Goal: Task Accomplishment & Management: Complete application form

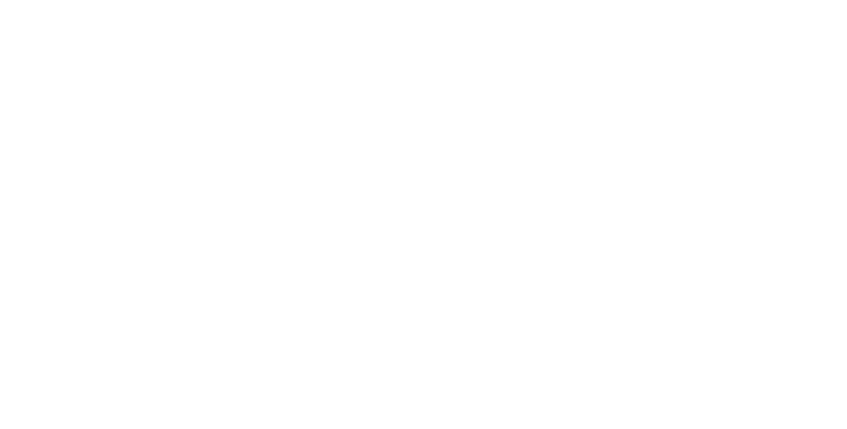
click at [795, 0] on html at bounding box center [423, 0] width 847 height 0
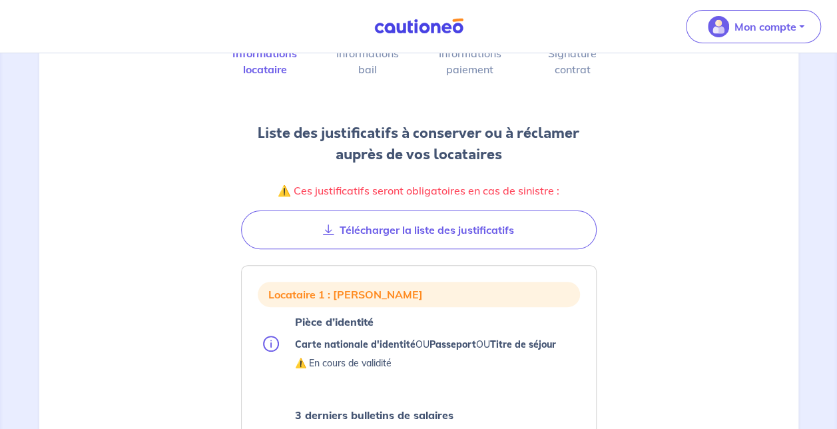
scroll to position [133, 0]
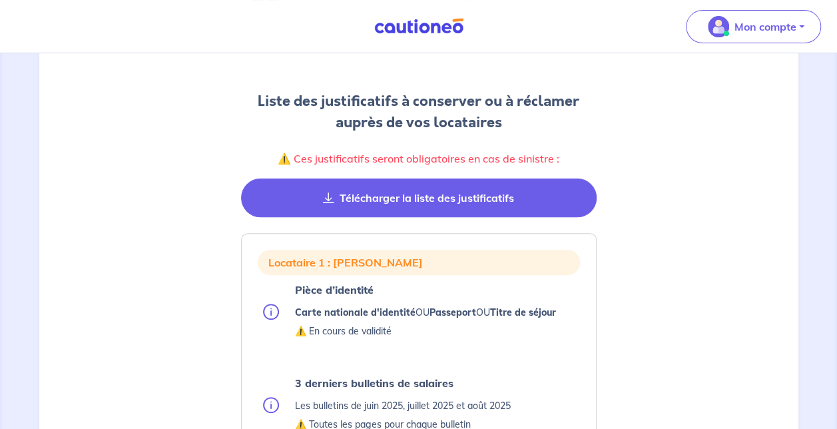
click at [447, 194] on button "Télécharger la liste des justificatifs" at bounding box center [419, 198] width 356 height 39
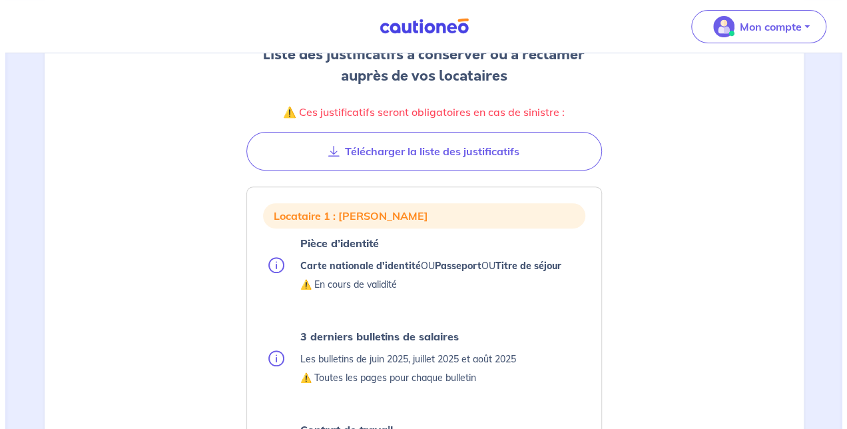
scroll to position [200, 0]
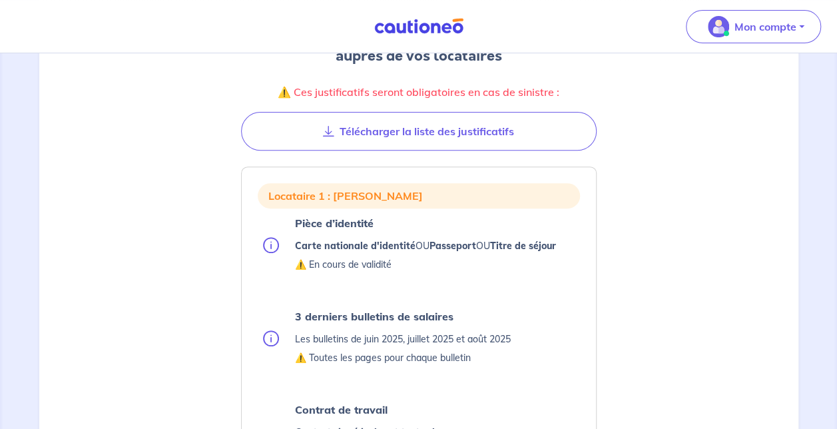
click at [287, 256] on li "Pièce d’identité Carte nationale d'identité OU Passeport OU Titre de séjour ⚠️ …" at bounding box center [421, 244] width 317 height 61
click at [274, 242] on img at bounding box center [271, 245] width 16 height 16
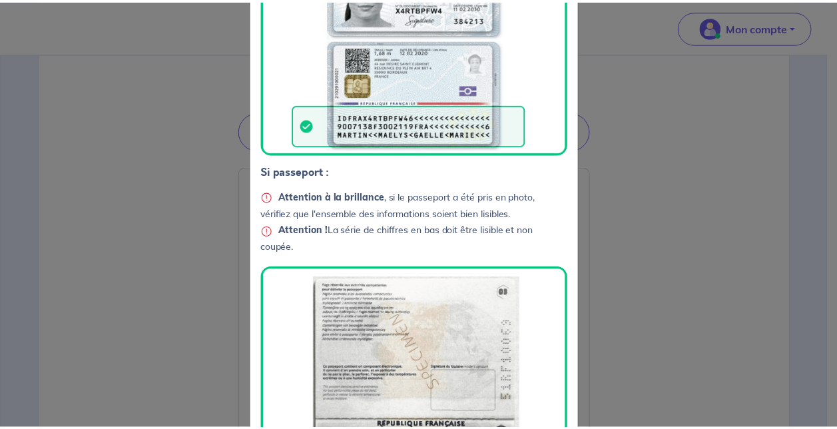
scroll to position [400, 0]
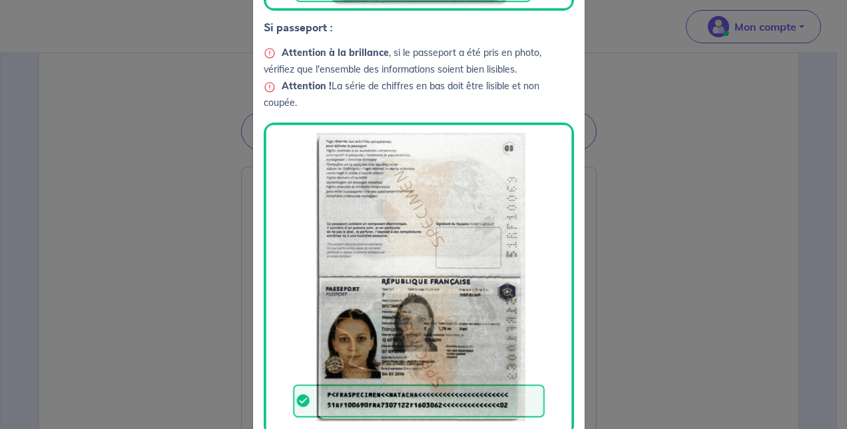
click at [643, 222] on div "Conseil pour charger vos documents Si carte d’identité ou titre de séjour : Cha…" at bounding box center [423, 214] width 847 height 429
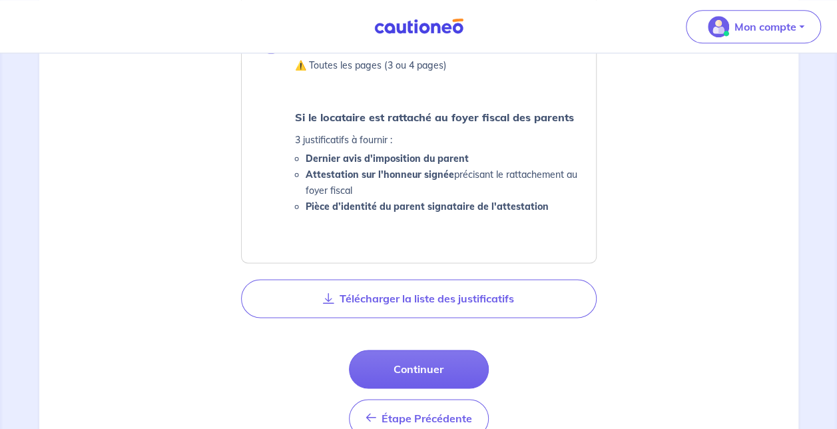
scroll to position [866, 0]
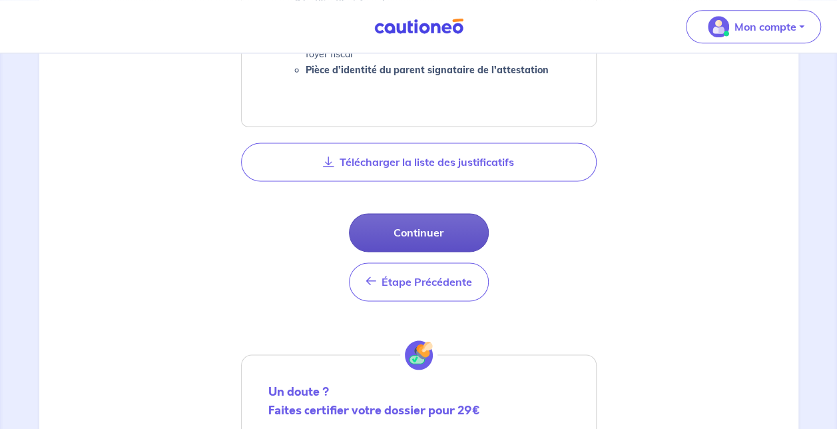
click at [436, 230] on button "Continuer" at bounding box center [419, 232] width 140 height 39
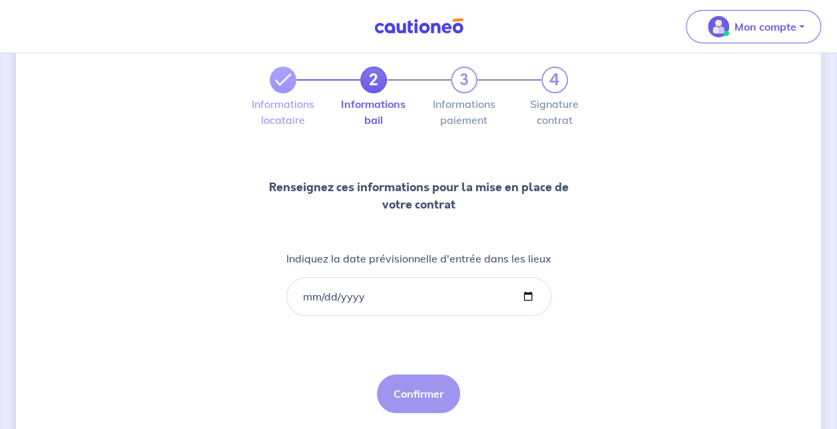
scroll to position [103, 0]
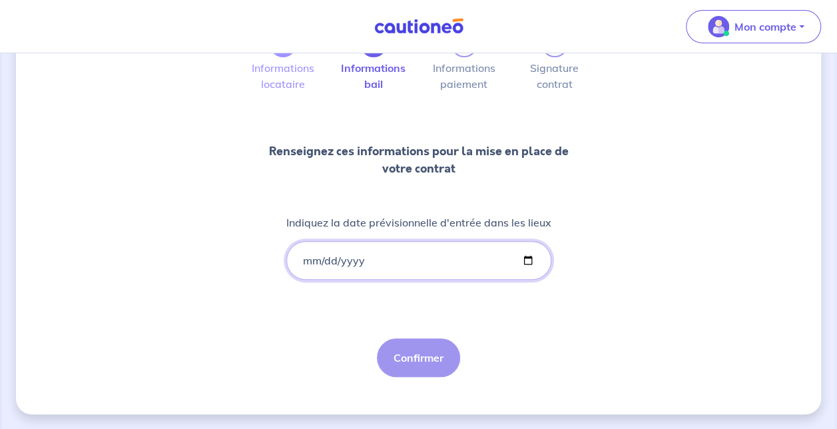
click at [361, 253] on input "Indiquez la date prévisionnelle d'entrée dans les lieux" at bounding box center [418, 260] width 265 height 39
click at [526, 265] on input "Indiquez la date prévisionnelle d'entrée dans les lieux" at bounding box center [418, 260] width 265 height 39
click at [525, 262] on input "Indiquez la date prévisionnelle d'entrée dans les lieux" at bounding box center [418, 260] width 265 height 39
type input "[DATE]"
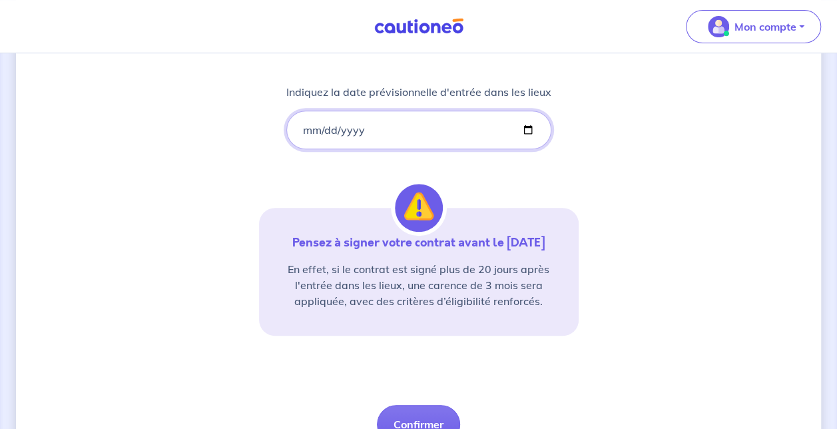
scroll to position [300, 0]
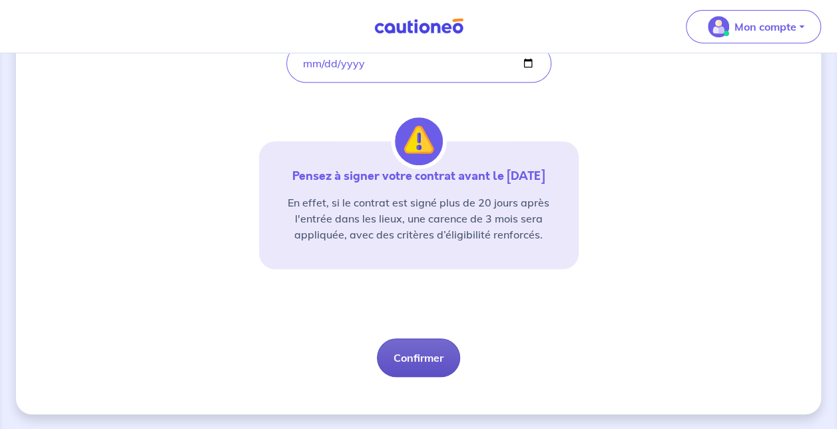
click at [435, 357] on button "Confirmer" at bounding box center [418, 357] width 83 height 39
select select "FR"
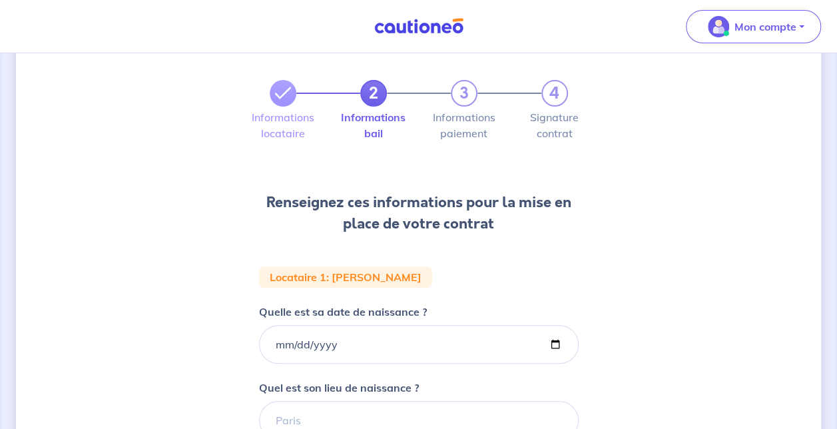
scroll to position [133, 0]
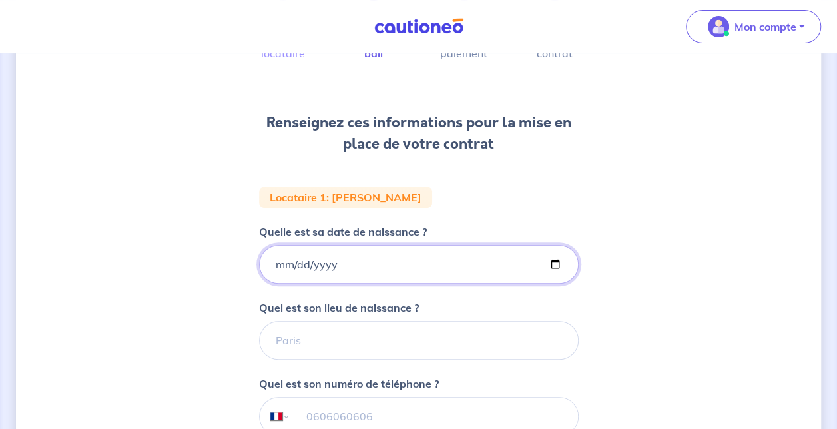
click at [341, 268] on input "Quelle est sa date de naissance ?" at bounding box center [419, 264] width 320 height 39
type input "[DATE]"
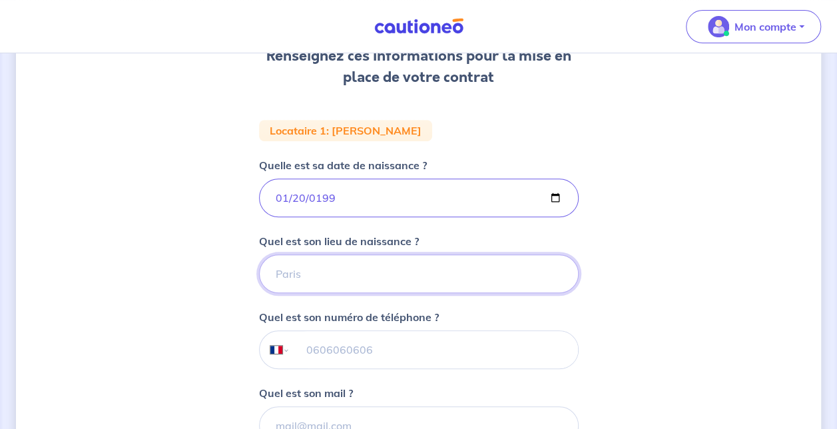
click at [402, 260] on input "Quel est son lieu de naissance ?" at bounding box center [419, 273] width 320 height 39
type input "LORIENT"
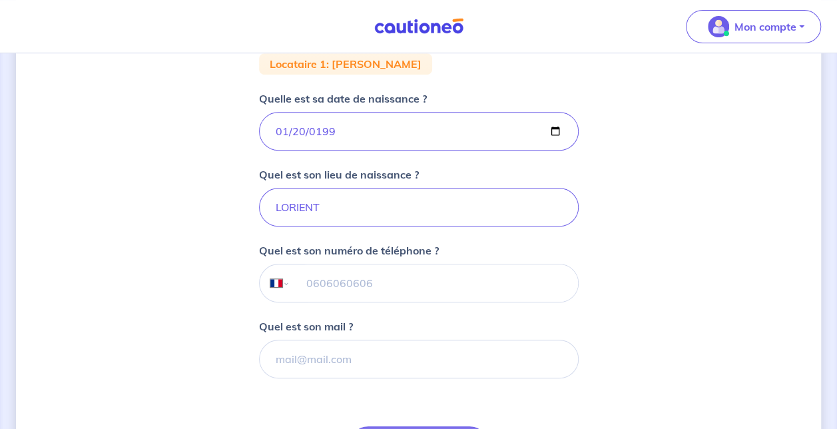
click at [376, 281] on input "tel" at bounding box center [434, 282] width 288 height 37
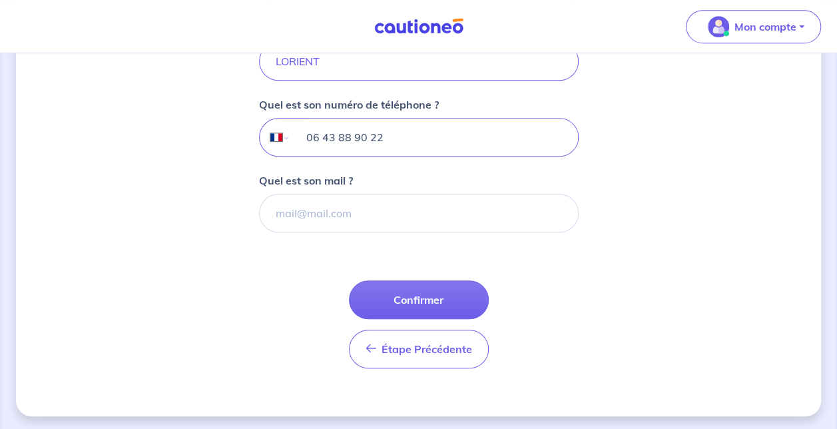
scroll to position [413, 0]
type input "06 43 88 90 22"
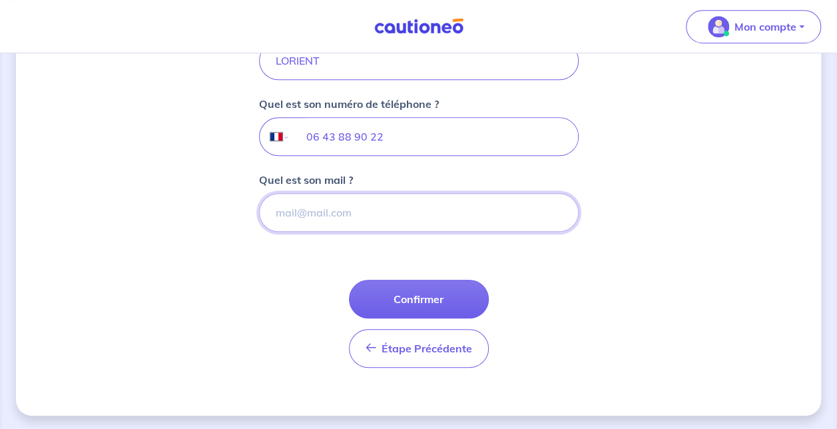
click at [417, 214] on input "Quel est son mail ?" at bounding box center [419, 212] width 320 height 39
paste input "[EMAIL_ADDRESS][DOMAIN_NAME]"
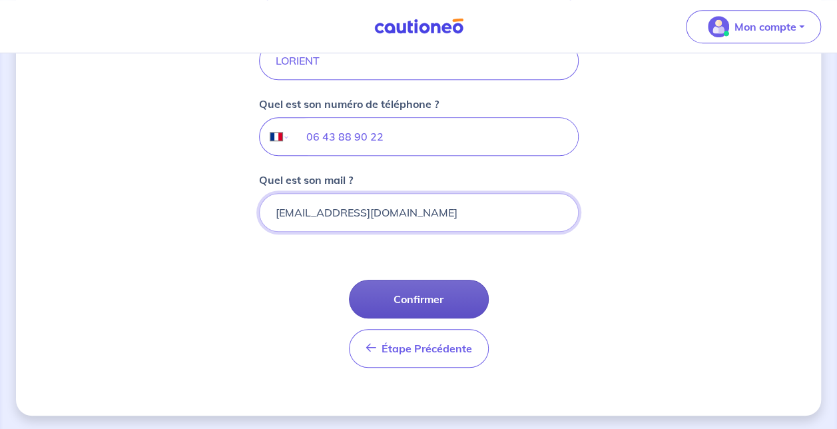
type input "[EMAIL_ADDRESS][DOMAIN_NAME]"
click at [438, 295] on button "Confirmer" at bounding box center [419, 299] width 140 height 39
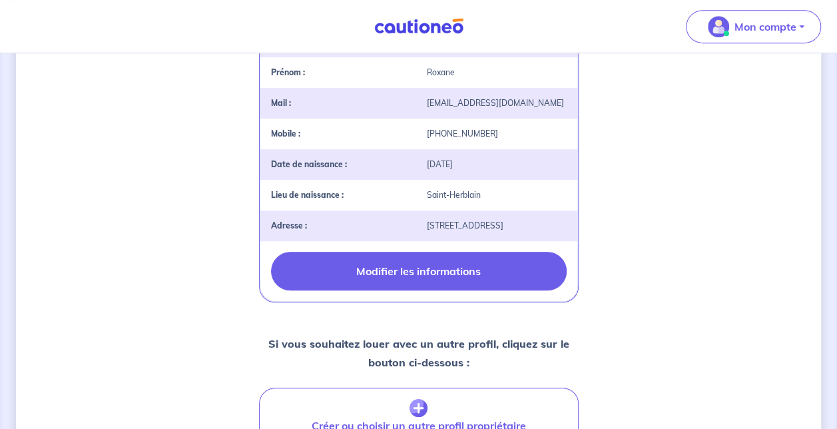
scroll to position [530, 0]
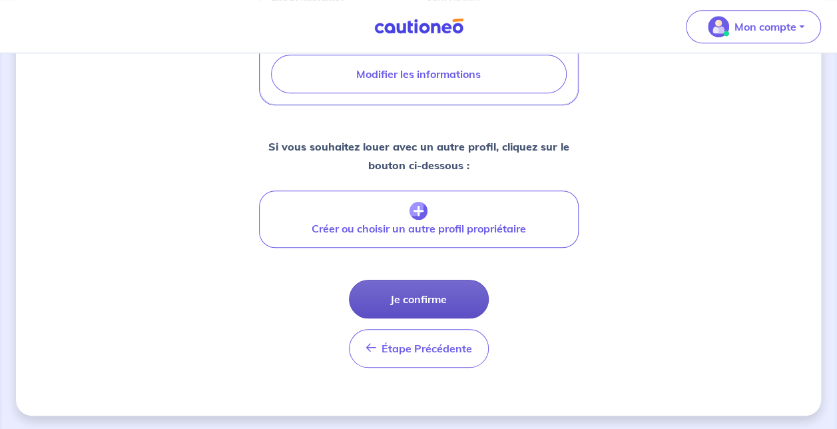
click at [431, 297] on button "Je confirme" at bounding box center [419, 299] width 140 height 39
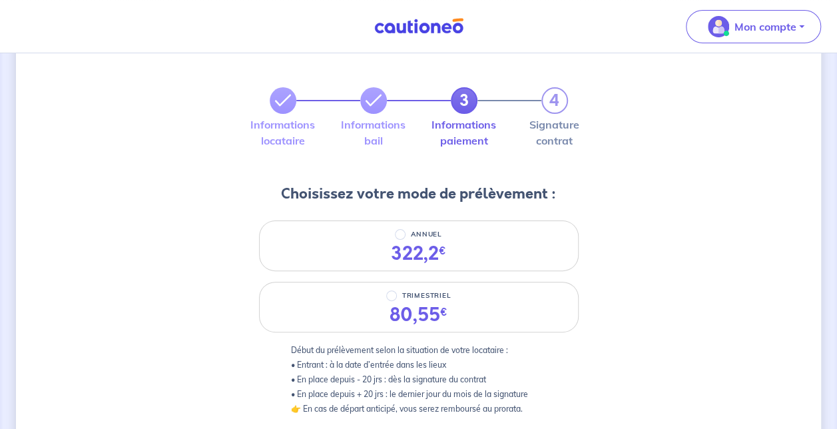
scroll to position [67, 0]
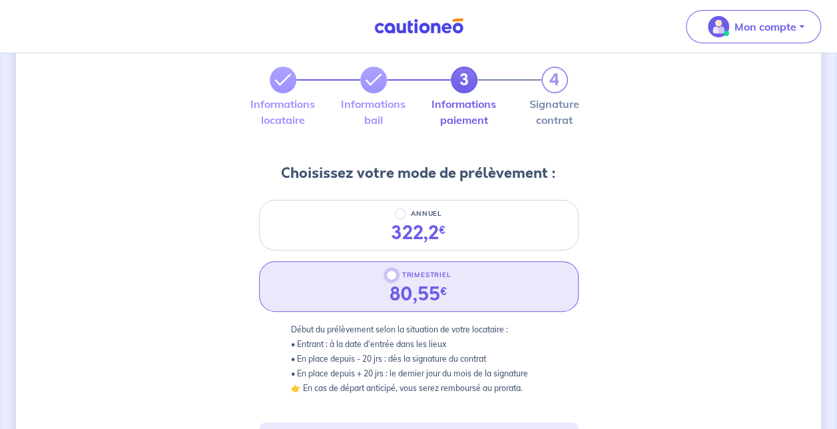
click at [393, 277] on input "TRIMESTRIEL" at bounding box center [391, 275] width 11 height 11
radio input "true"
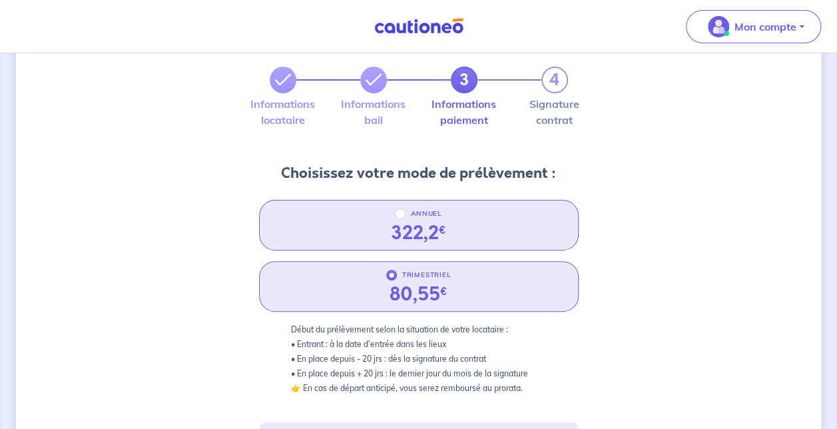
click at [394, 216] on div "ANNUEL" at bounding box center [418, 214] width 69 height 16
radio input "true"
click at [401, 272] on div "TRIMESTRIEL" at bounding box center [418, 275] width 65 height 16
radio input "true"
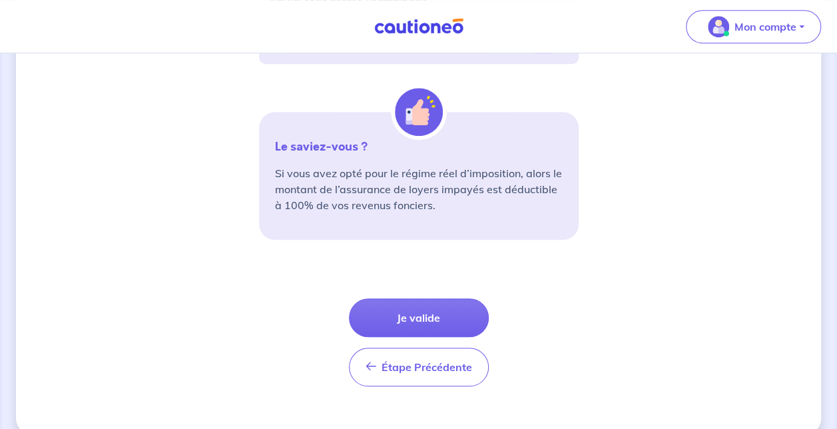
scroll to position [520, 0]
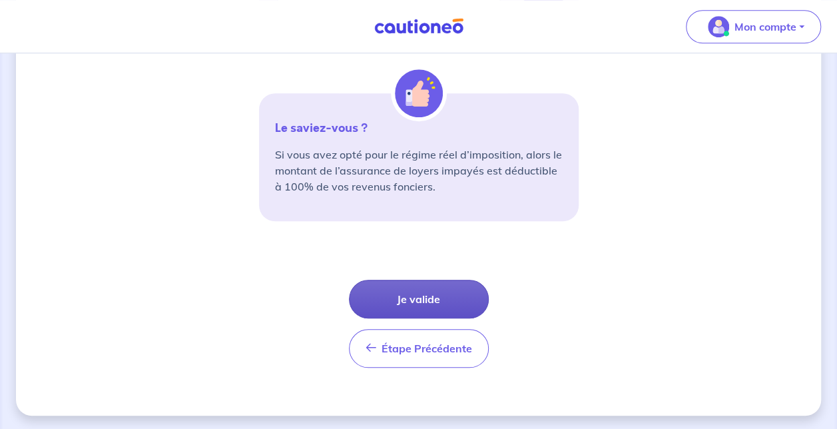
click at [440, 298] on button "Je valide" at bounding box center [419, 299] width 140 height 39
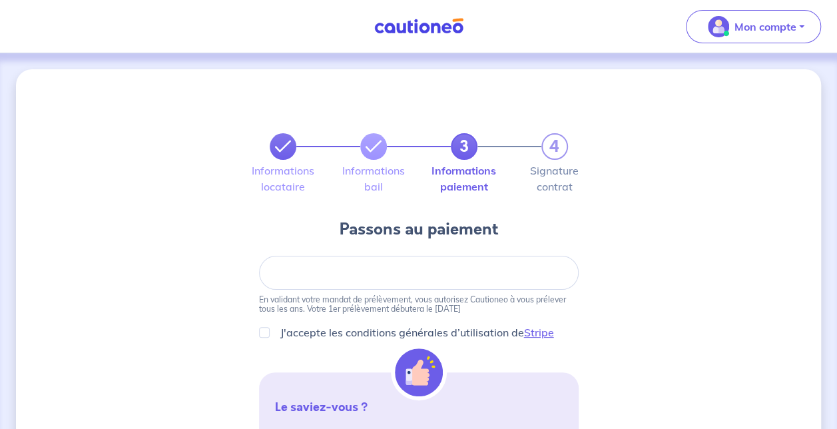
click at [285, 149] on icon at bounding box center [283, 147] width 16 height 16
click at [278, 156] on link at bounding box center [283, 146] width 27 height 27
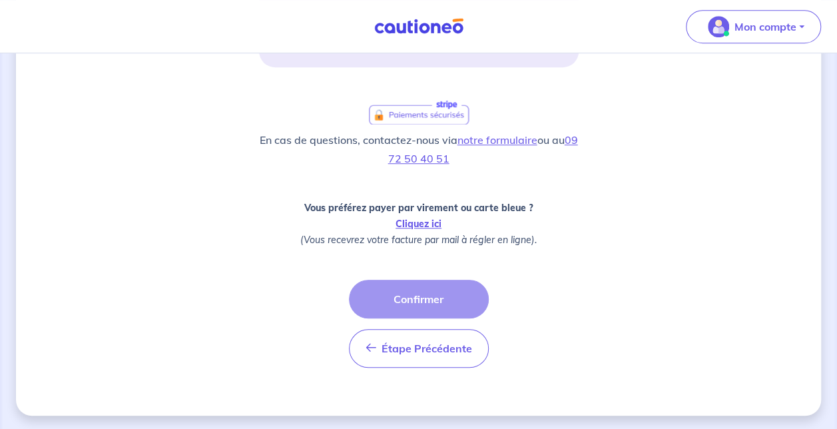
scroll to position [418, 0]
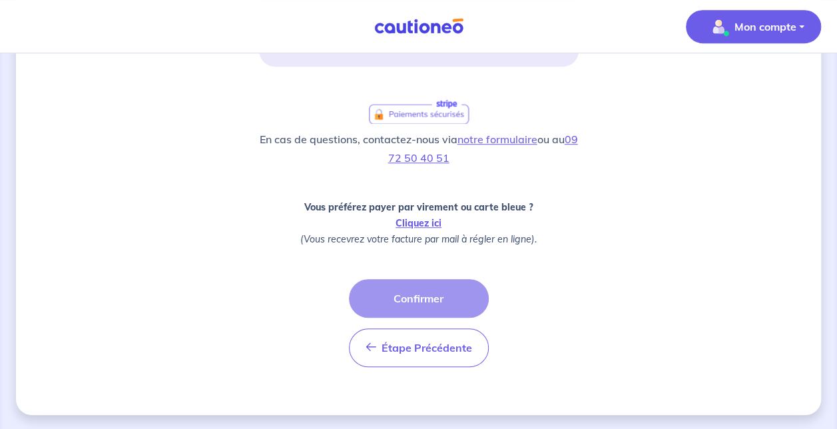
click at [740, 33] on p "Mon compte" at bounding box center [766, 27] width 62 height 16
click at [743, 77] on link "Mes informations" at bounding box center [740, 82] width 107 height 21
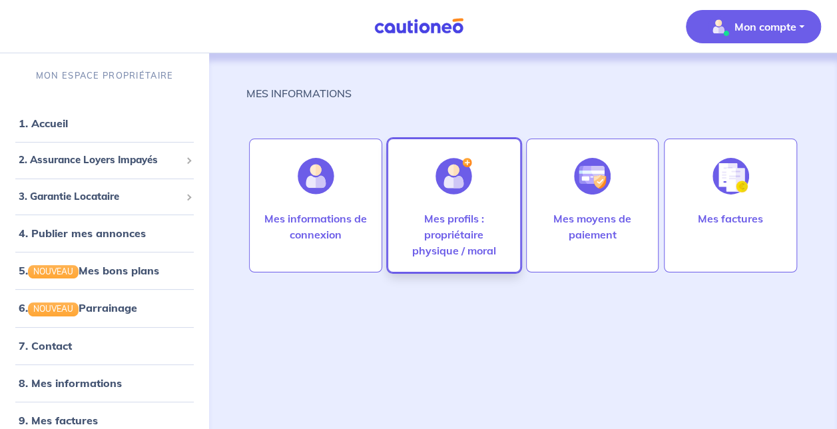
click at [465, 229] on p "Mes profils : propriétaire physique / moral" at bounding box center [454, 234] width 105 height 48
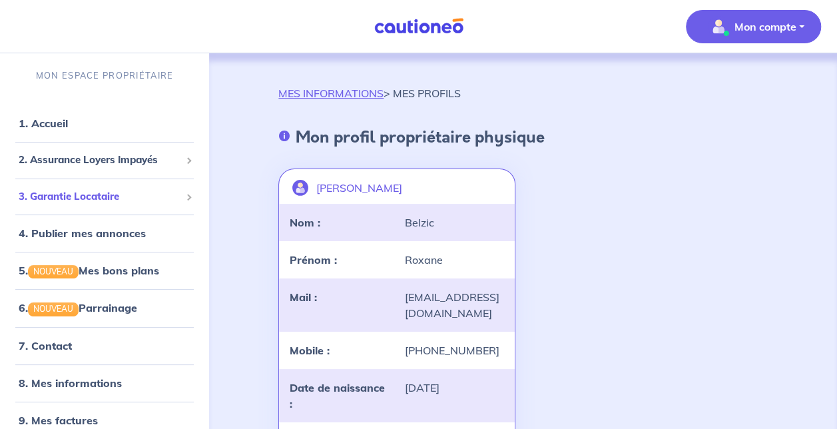
click at [123, 195] on span "3. Garantie Locataire" at bounding box center [100, 196] width 162 height 15
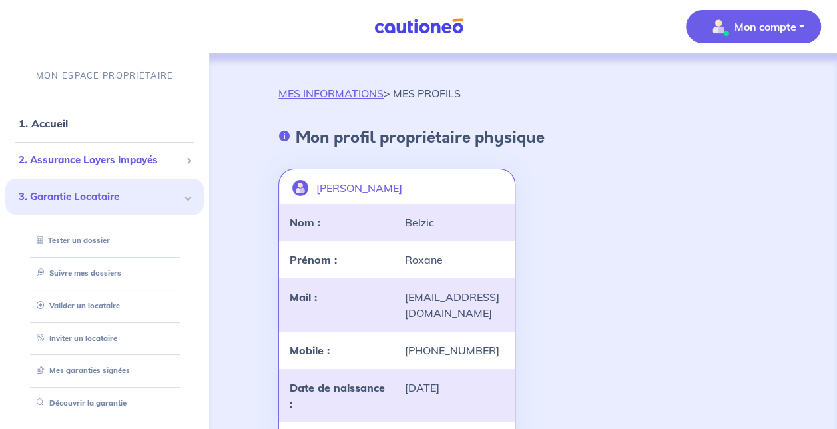
click at [113, 167] on span "2. Assurance Loyers Impayés" at bounding box center [100, 160] width 162 height 15
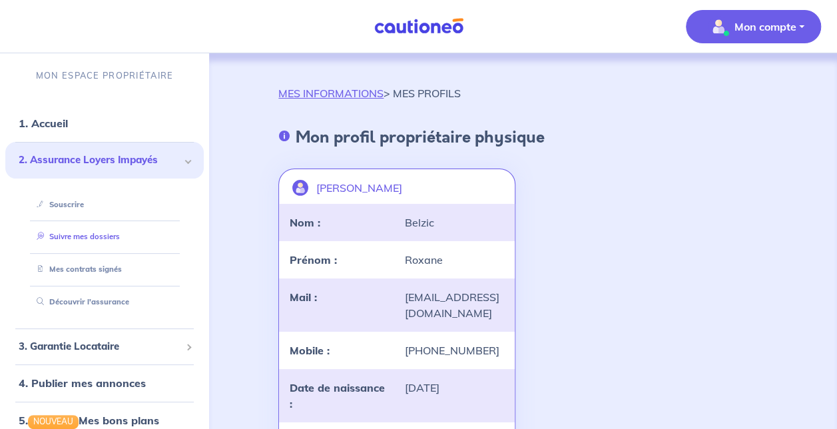
click at [120, 239] on link "Suivre mes dossiers" at bounding box center [75, 236] width 89 height 9
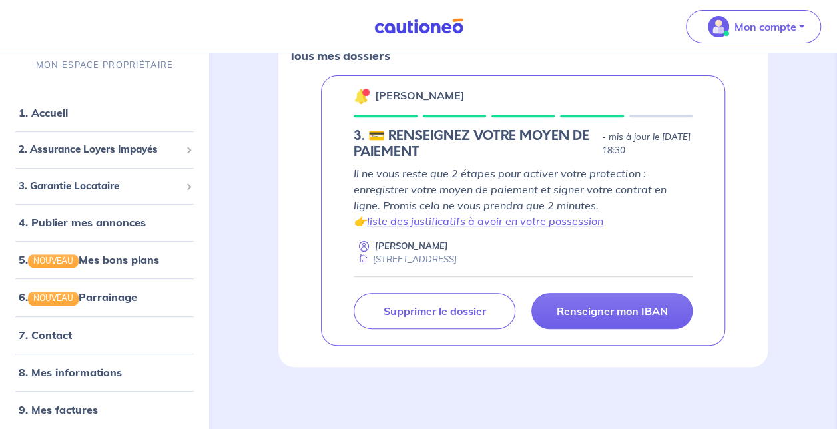
scroll to position [85, 0]
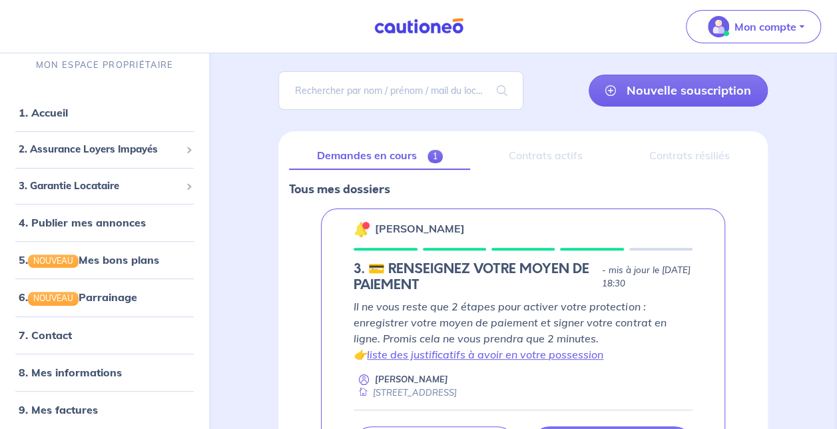
click at [513, 145] on div "Contrats actifs" at bounding box center [545, 156] width 129 height 28
click at [680, 149] on div "Contrats résiliés" at bounding box center [689, 156] width 136 height 28
click at [575, 164] on div "Contrats actifs" at bounding box center [545, 156] width 129 height 28
click at [404, 157] on link "Demandes en cours 1" at bounding box center [379, 156] width 181 height 28
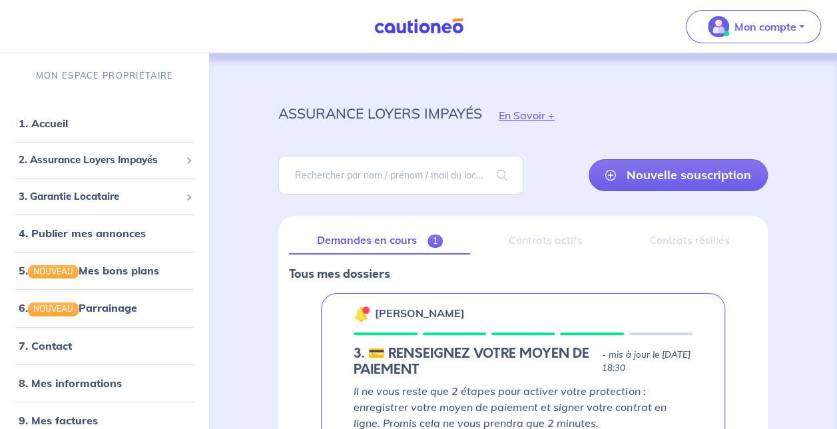
scroll to position [200, 0]
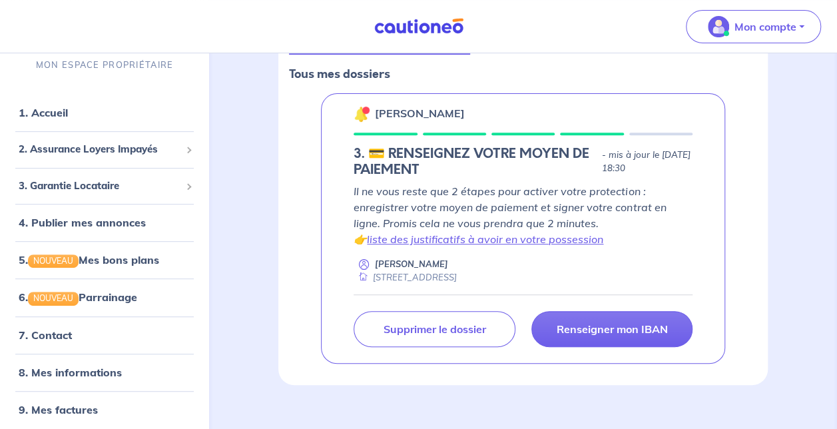
click at [422, 153] on h5 "3. 💳 RENSEIGNEZ VOTRE MOYEN DE PAIEMENT" at bounding box center [475, 162] width 242 height 32
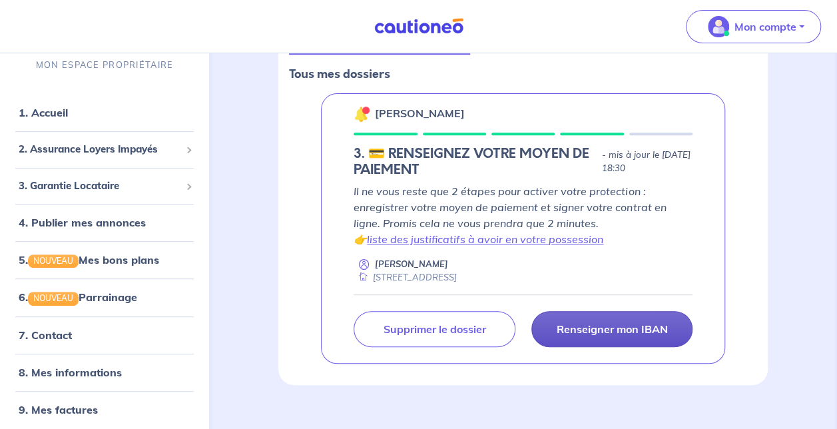
click at [643, 332] on p "Renseigner mon IBAN" at bounding box center [611, 328] width 111 height 13
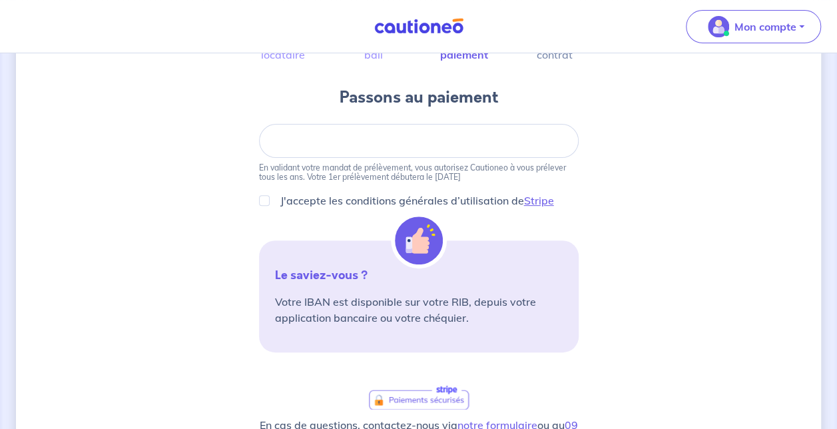
scroll to position [133, 0]
click at [265, 196] on input "J'accepte les conditions générales d’utilisation de Stripe" at bounding box center [264, 199] width 11 height 11
checkbox input "true"
click at [448, 145] on div at bounding box center [419, 140] width 320 height 34
click at [316, 155] on div at bounding box center [419, 140] width 320 height 34
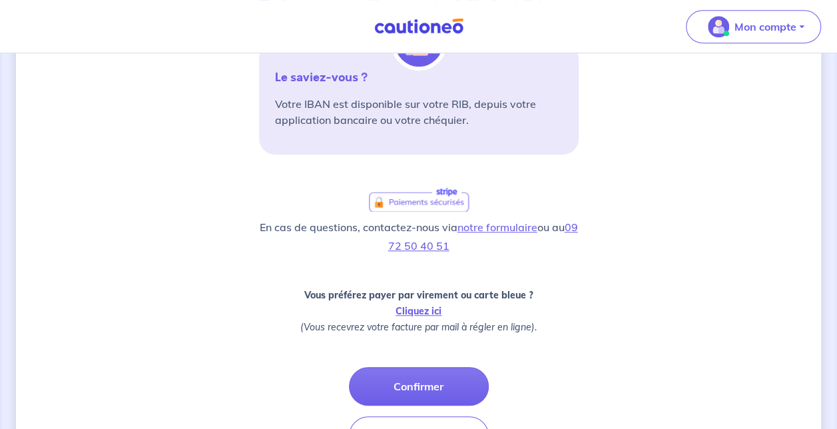
scroll to position [418, 0]
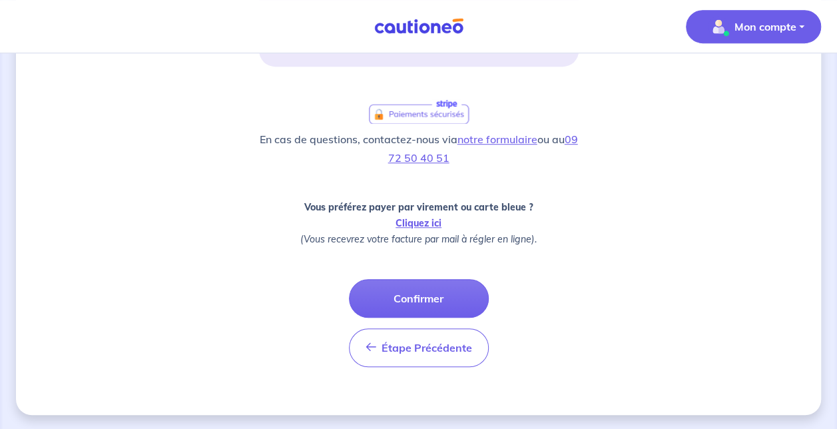
click at [735, 33] on p "Mon compte" at bounding box center [766, 27] width 62 height 16
click at [742, 77] on link "Mes informations" at bounding box center [740, 82] width 107 height 21
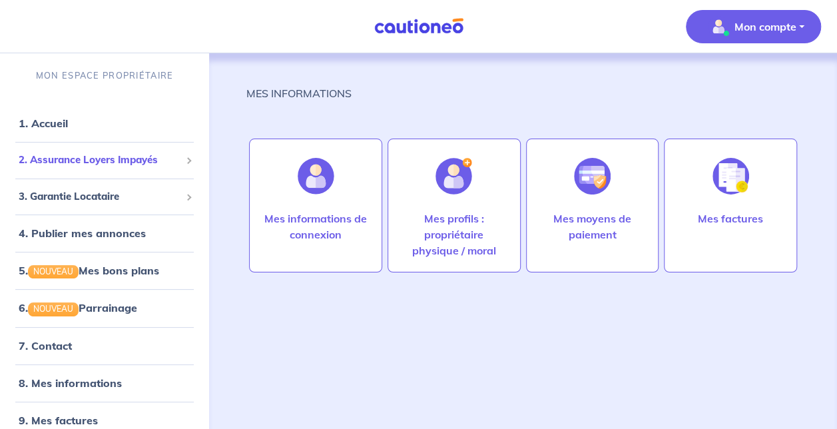
click at [80, 149] on div "2. Assurance Loyers Impayés" at bounding box center [104, 160] width 198 height 26
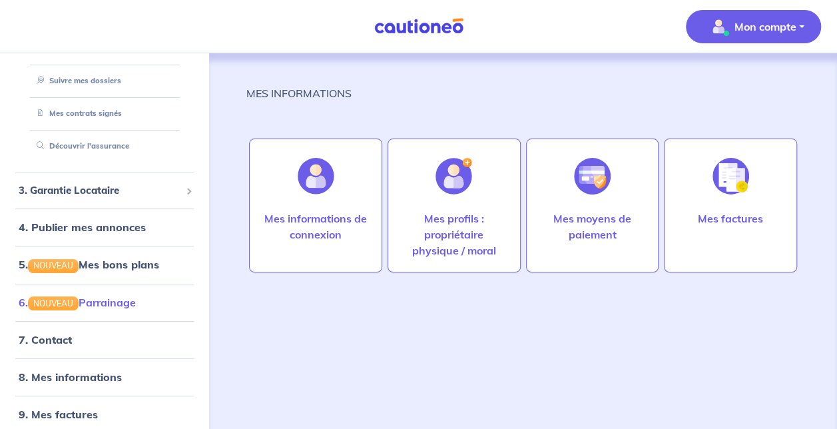
scroll to position [10, 0]
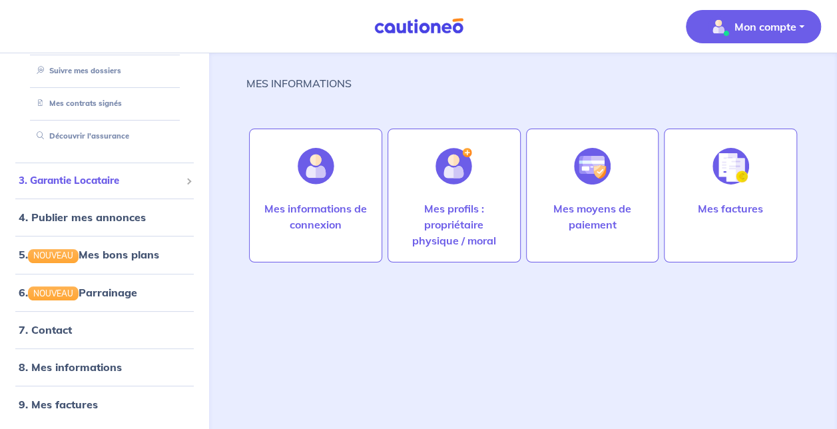
click at [100, 187] on span "3. Garantie Locataire" at bounding box center [100, 180] width 162 height 15
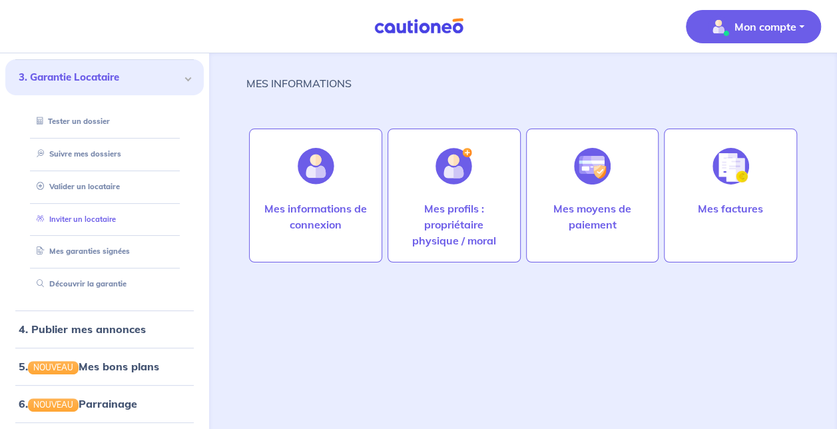
scroll to position [89, 0]
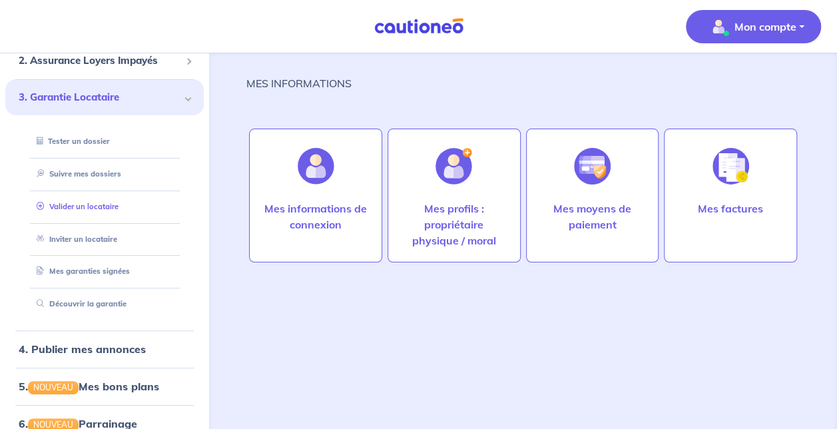
click at [104, 206] on link "Valider un locataire" at bounding box center [74, 206] width 87 height 9
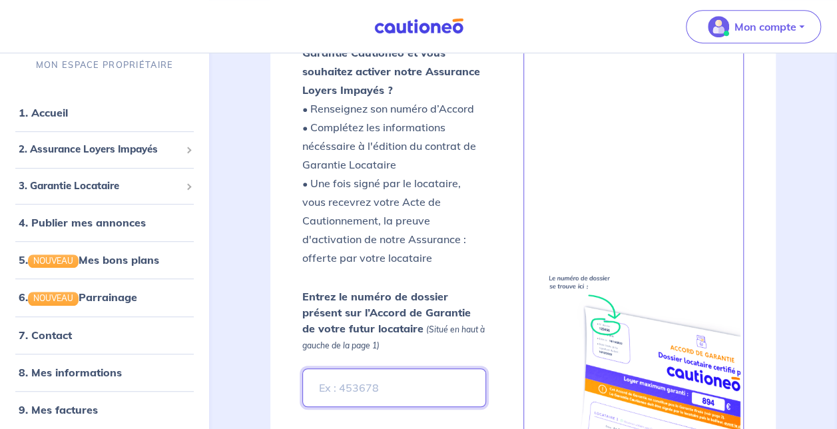
scroll to position [304, 0]
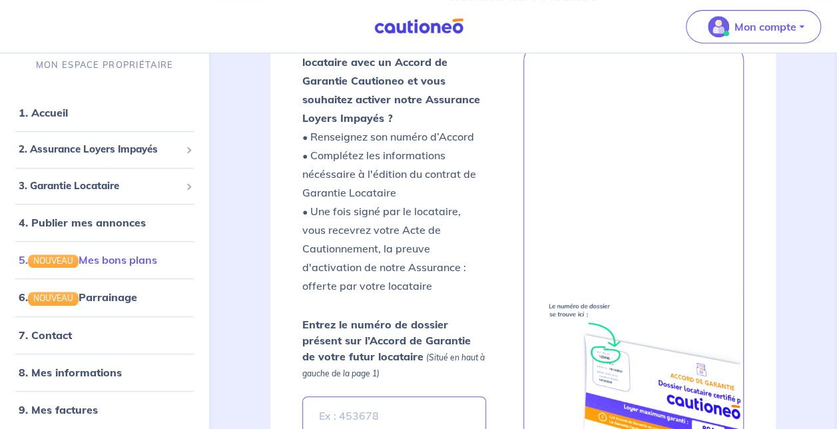
click at [98, 262] on link "5. NOUVEAU Mes bons plans" at bounding box center [88, 260] width 139 height 13
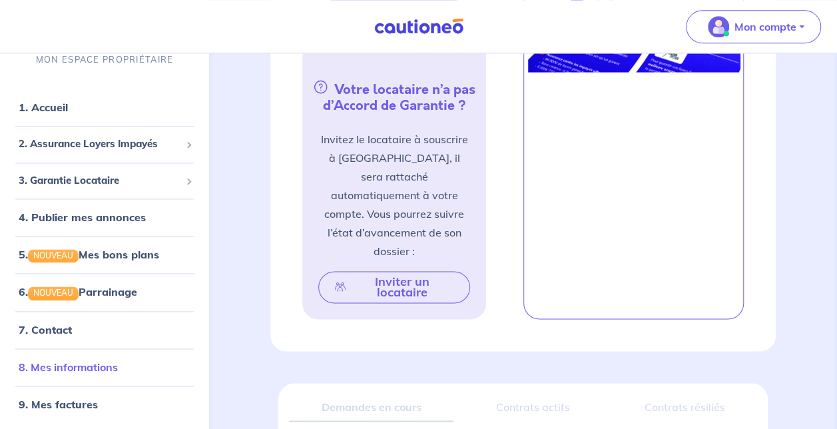
scroll to position [903, 0]
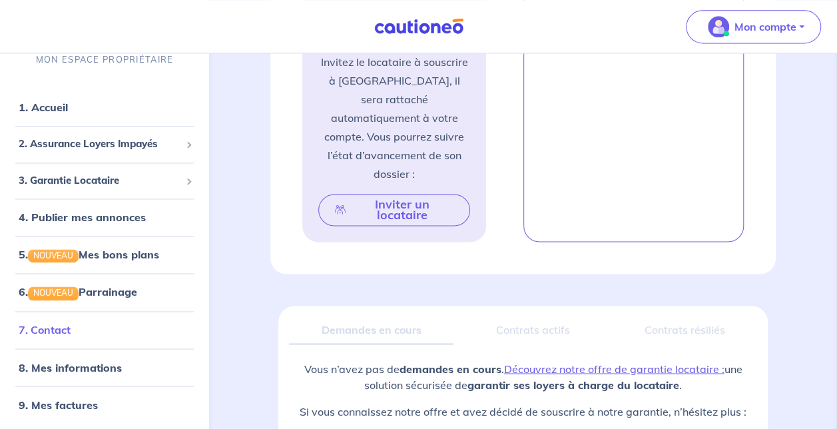
click at [71, 336] on link "7. Contact" at bounding box center [45, 329] width 52 height 13
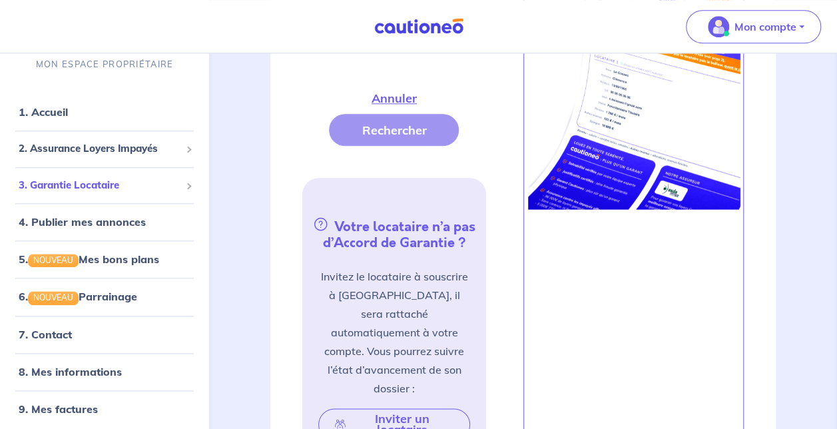
scroll to position [0, 0]
click at [107, 155] on span "2. Assurance Loyers Impayés" at bounding box center [100, 150] width 162 height 15
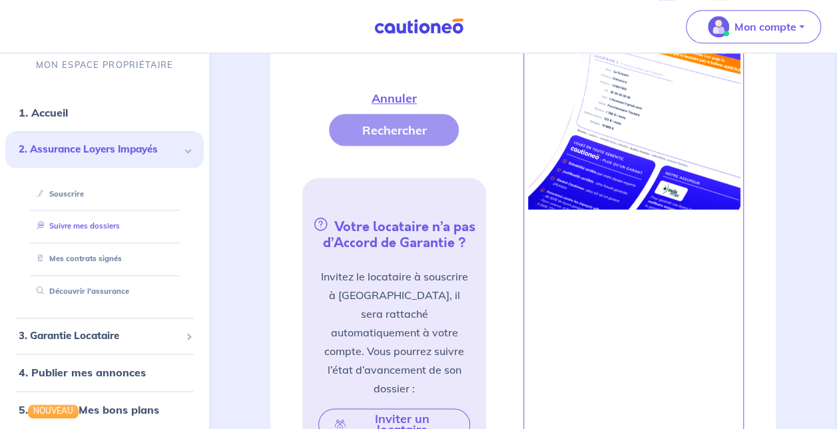
click at [112, 222] on link "Suivre mes dossiers" at bounding box center [75, 226] width 89 height 9
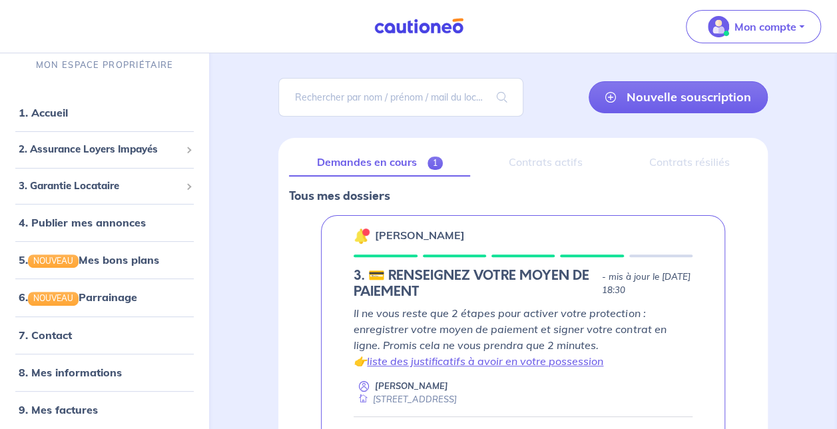
scroll to position [133, 0]
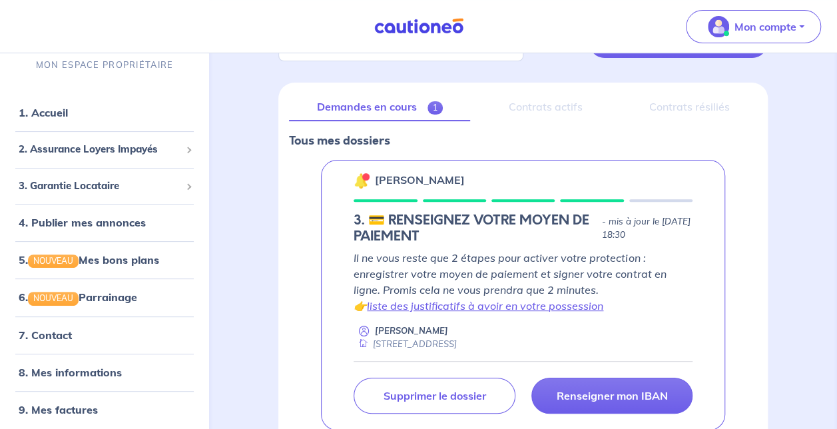
click at [408, 177] on p "[PERSON_NAME]" at bounding box center [420, 180] width 90 height 16
click at [586, 95] on div "Contrats actifs" at bounding box center [545, 107] width 129 height 28
click at [552, 104] on div "Contrats actifs" at bounding box center [545, 107] width 129 height 28
click at [711, 100] on div "Contrats résiliés" at bounding box center [689, 107] width 136 height 28
click at [392, 109] on link "Demandes en cours 1" at bounding box center [379, 107] width 181 height 28
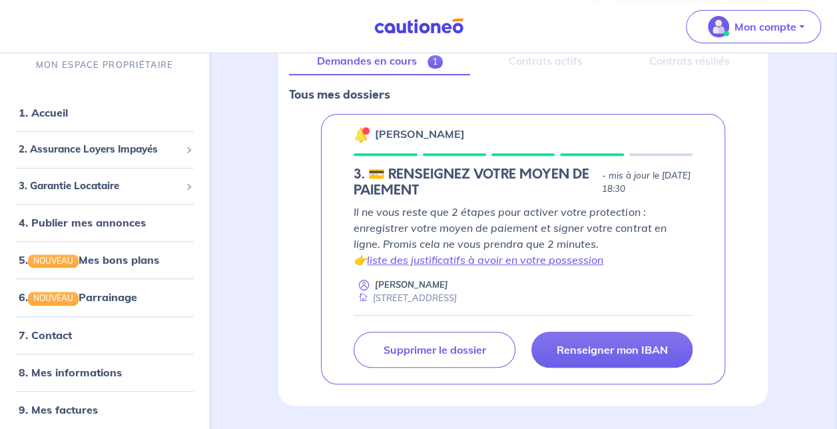
scroll to position [218, 0]
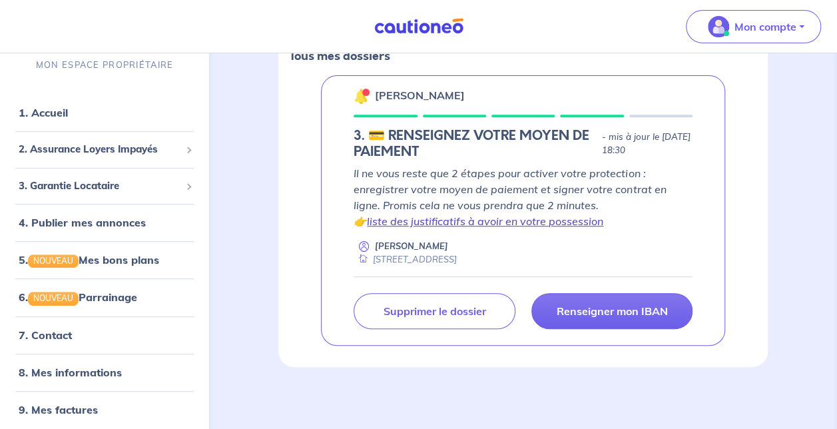
click at [467, 221] on link "liste des justificatifs à avoir en votre possession" at bounding box center [485, 220] width 236 height 13
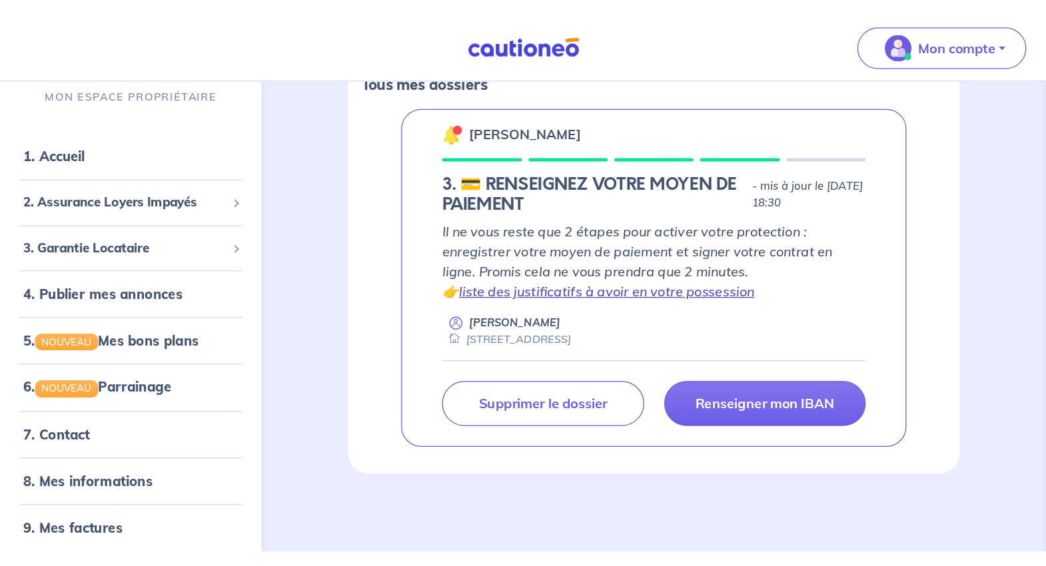
scroll to position [51, 0]
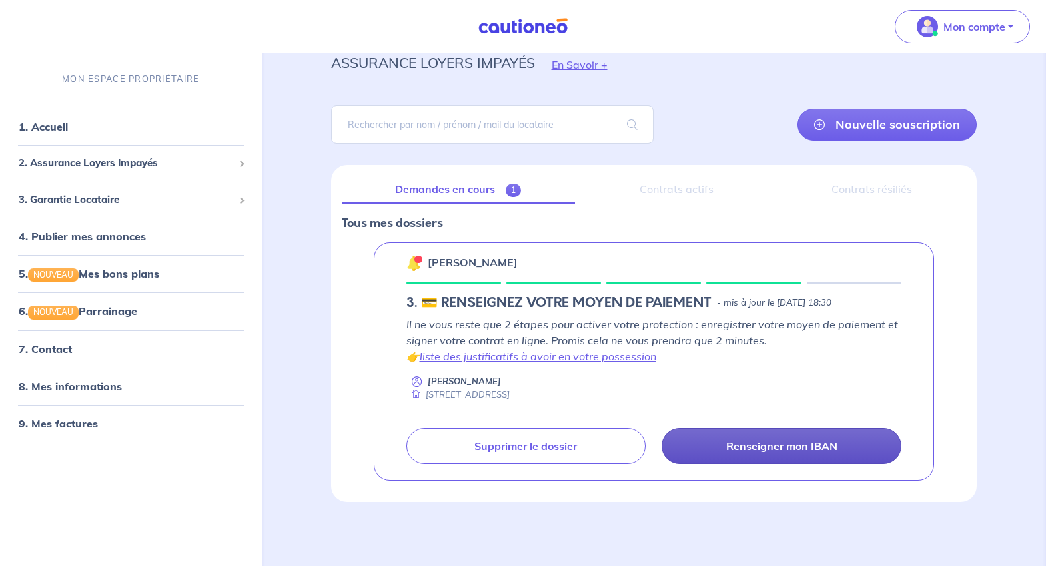
click at [771, 428] on link "Renseigner mon IBAN" at bounding box center [781, 446] width 240 height 36
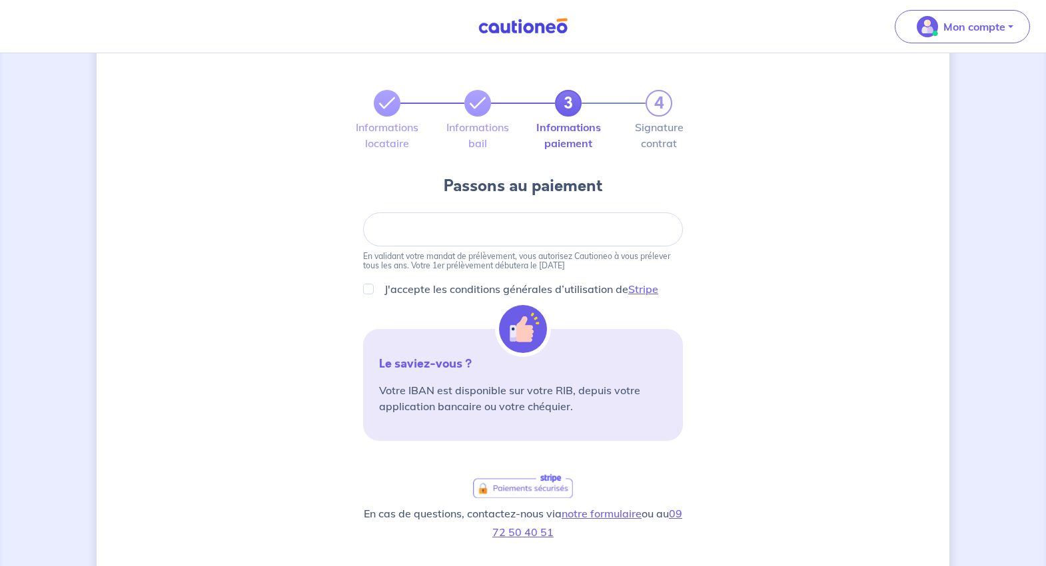
scroll to position [67, 0]
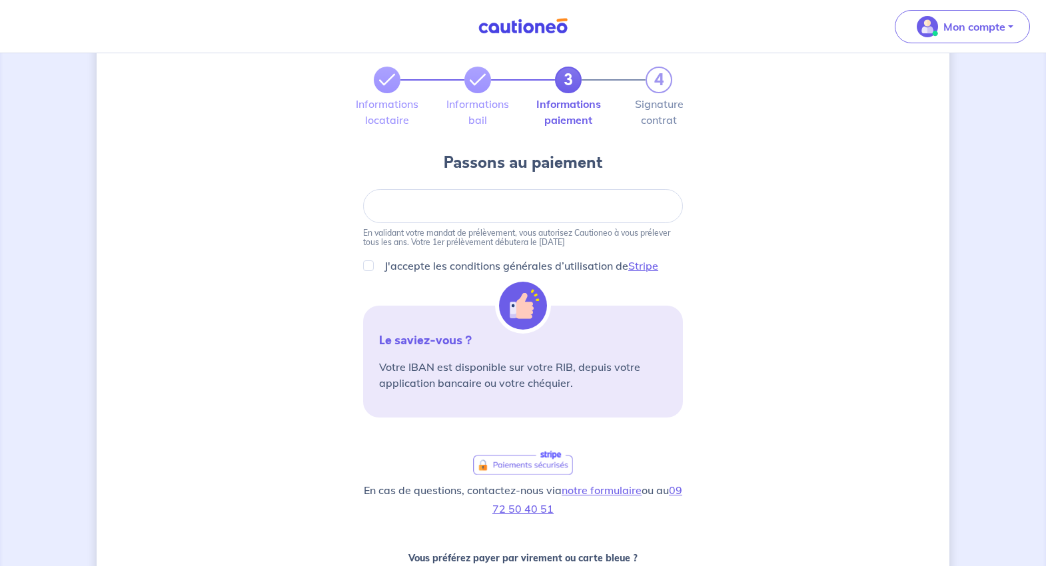
click at [513, 214] on div at bounding box center [523, 206] width 320 height 34
click at [505, 198] on div at bounding box center [523, 206] width 320 height 34
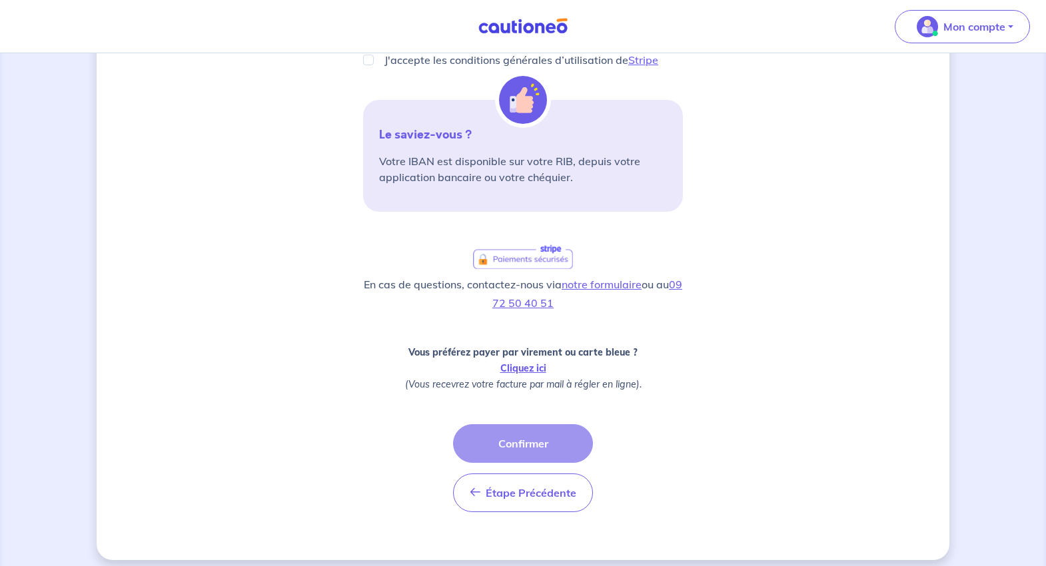
scroll to position [282, 0]
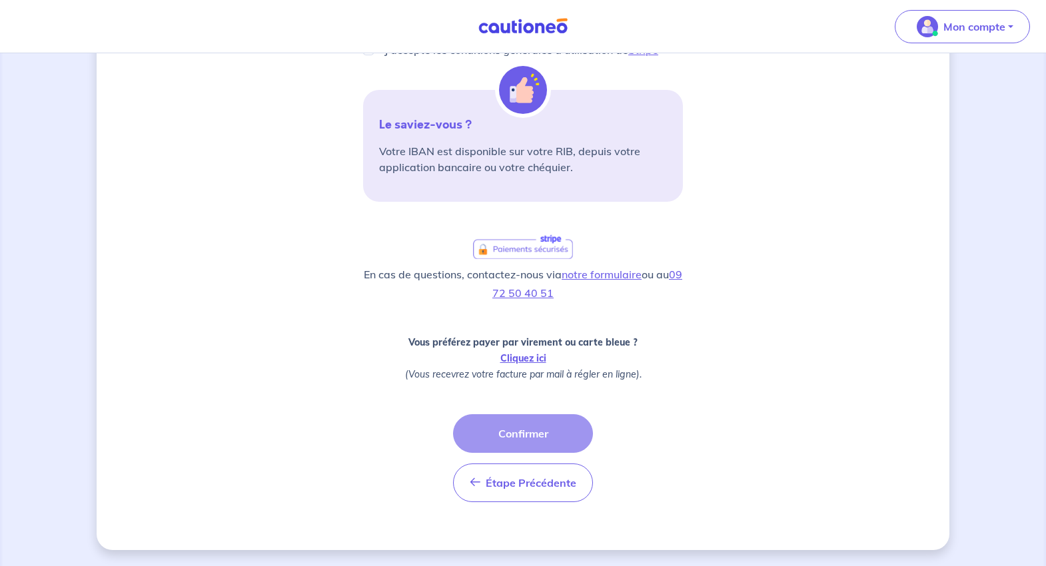
click at [558, 428] on div "Étape Précédente Précédent Confirmer Confirmer" at bounding box center [523, 458] width 140 height 88
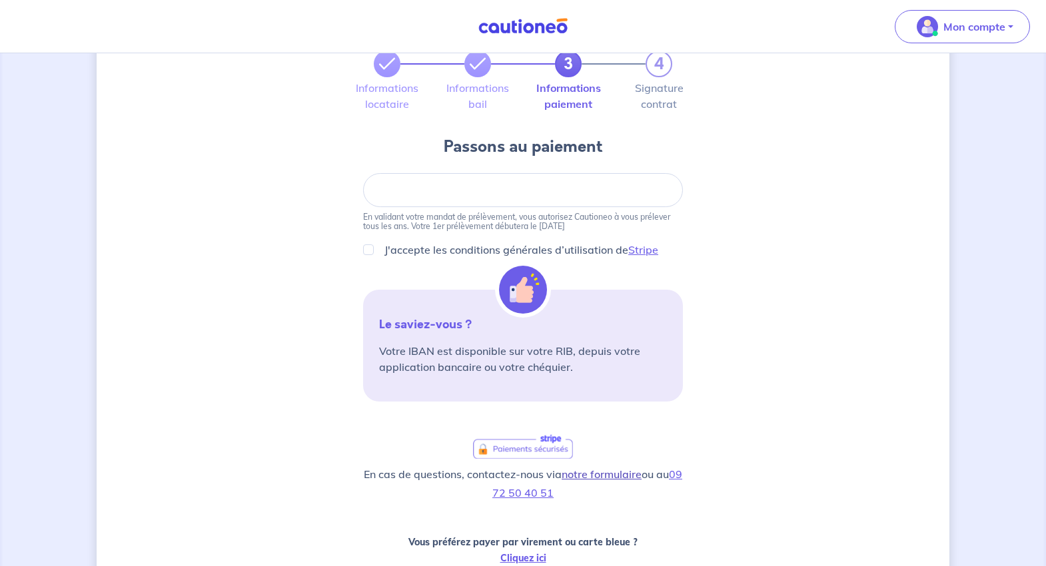
scroll to position [16, 0]
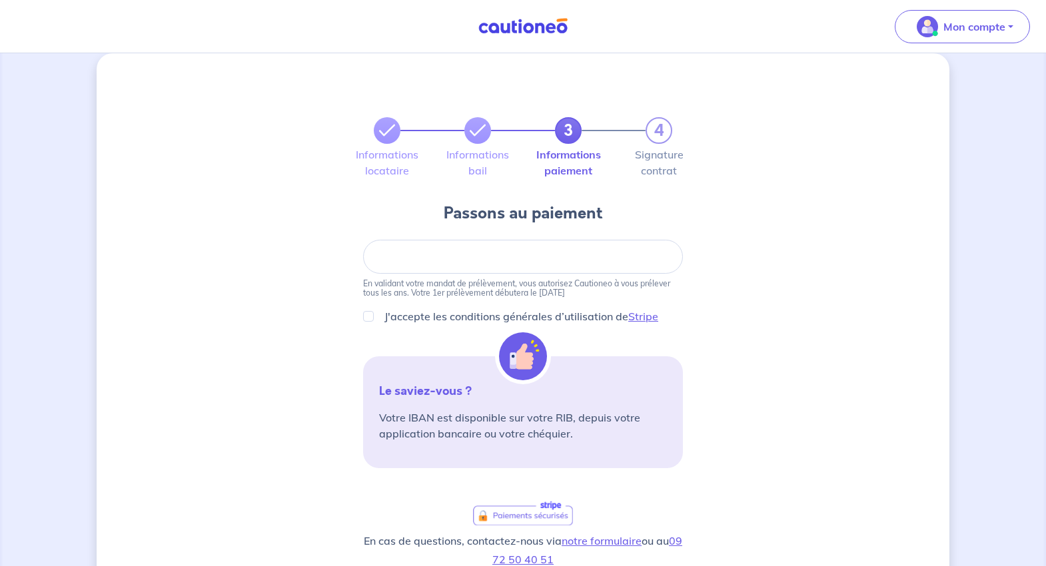
click at [455, 268] on div at bounding box center [523, 257] width 320 height 34
click at [472, 244] on div at bounding box center [523, 257] width 320 height 34
click at [478, 264] on div at bounding box center [523, 257] width 320 height 34
click at [373, 307] on form "Je valide En validant votre mandat de prélèvement, vous autorisez Cautioneo à v…" at bounding box center [523, 510] width 320 height 540
click at [372, 316] on input "J'accepte les conditions générales d’utilisation de Stripe" at bounding box center [368, 316] width 11 height 11
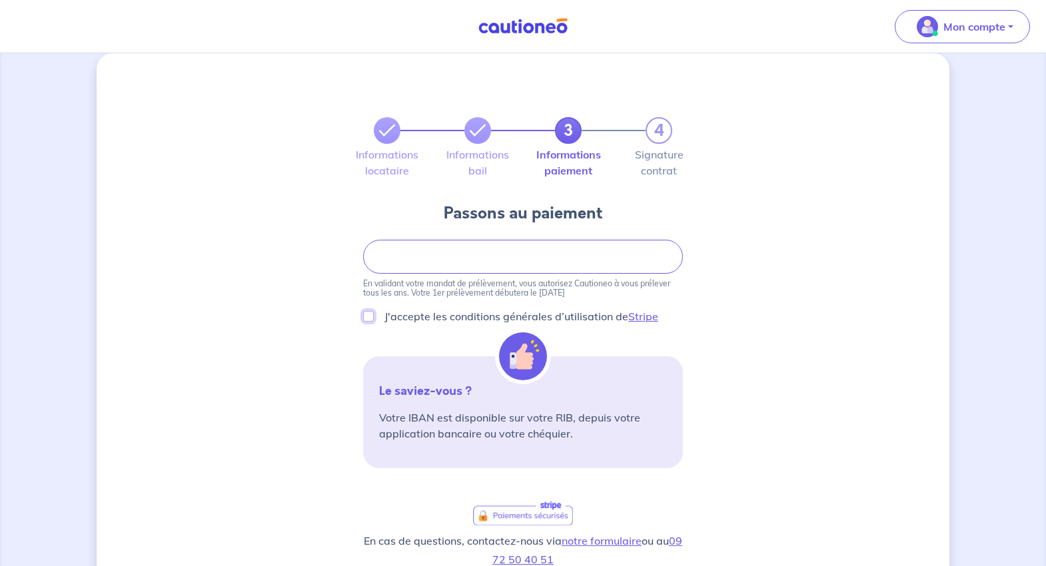
checkbox input "true"
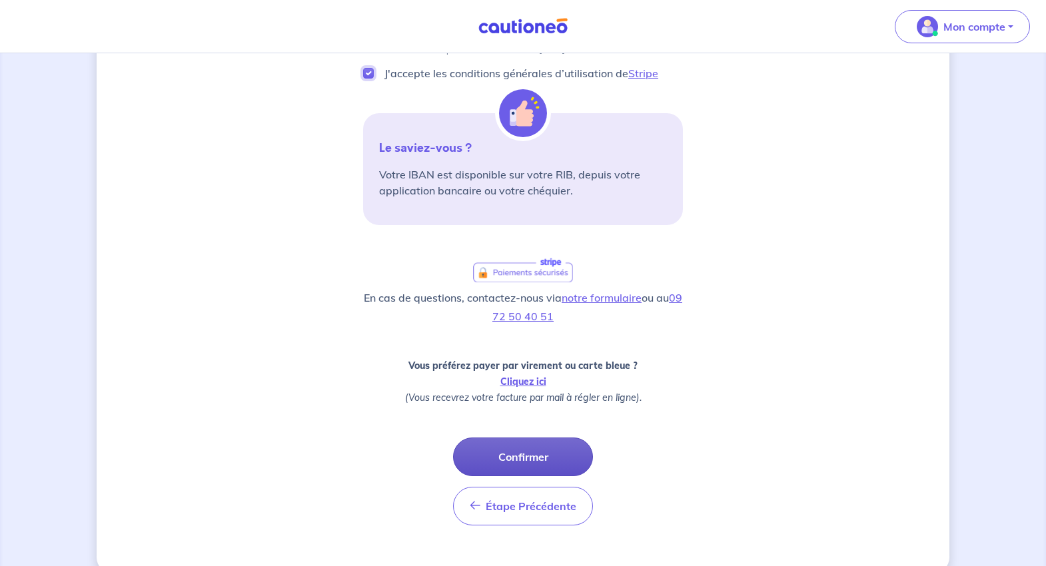
scroll to position [282, 0]
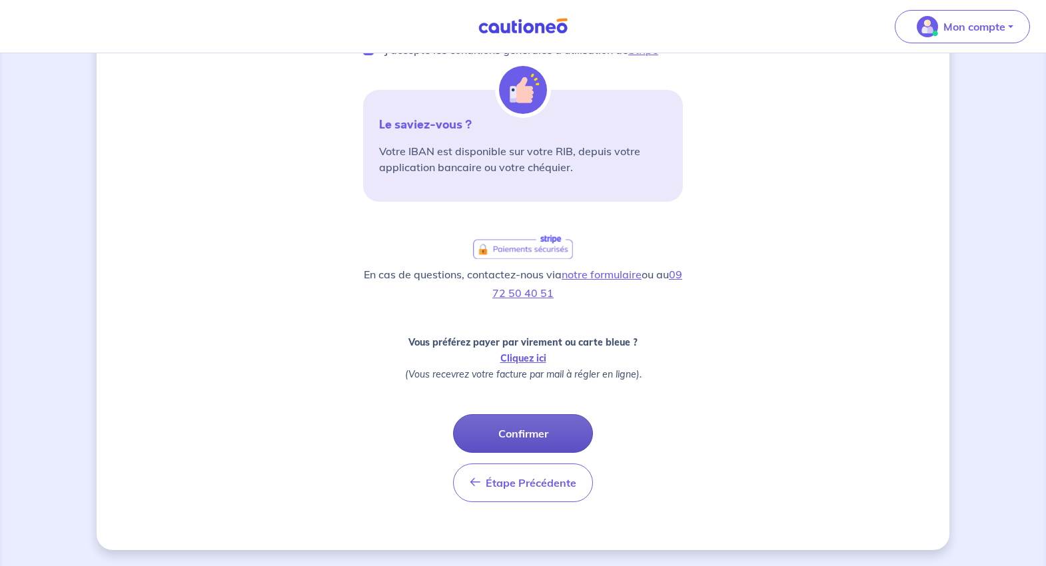
click at [542, 428] on button "Confirmer" at bounding box center [523, 433] width 140 height 39
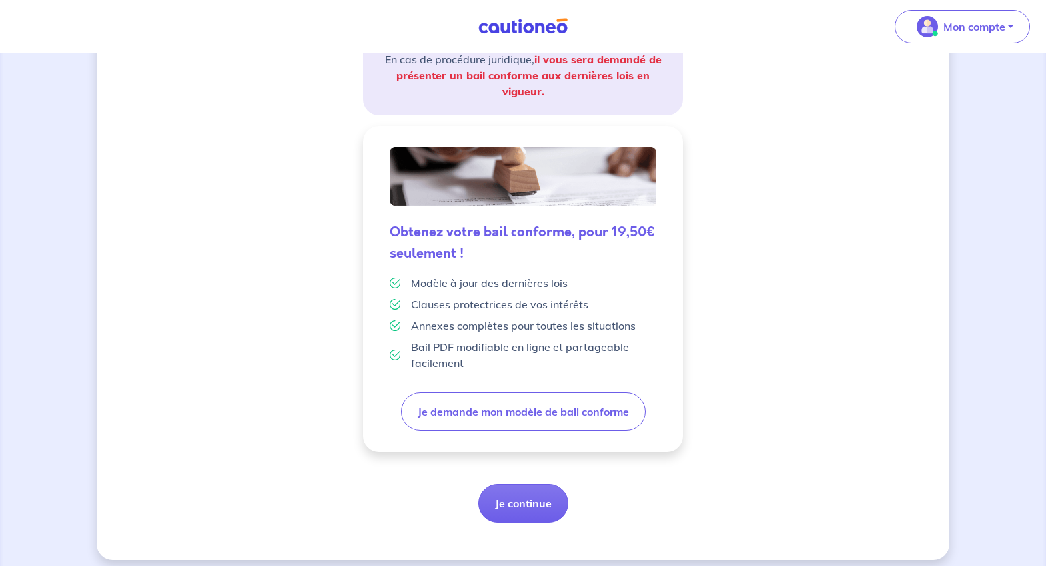
scroll to position [273, 0]
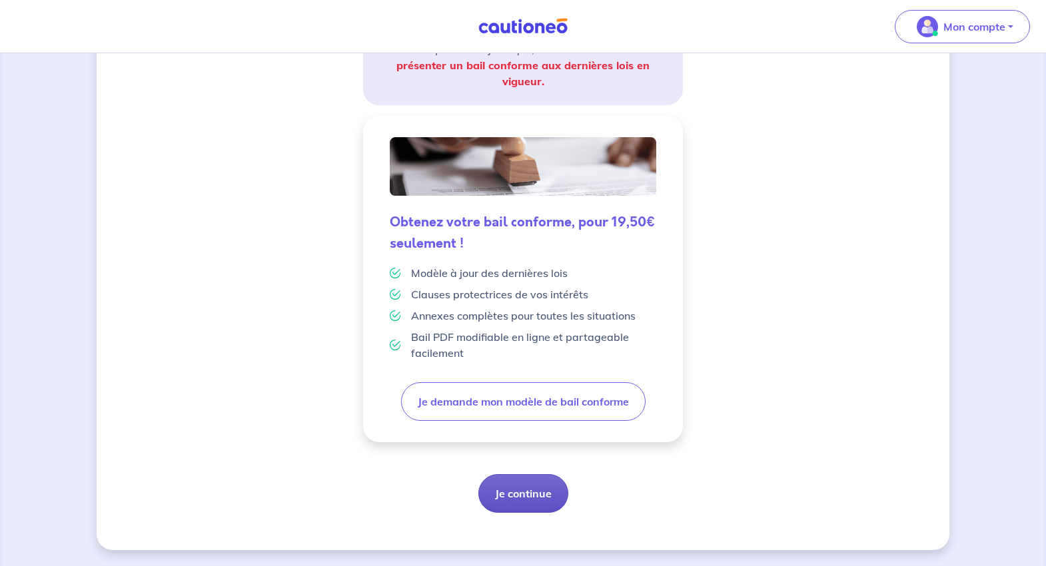
click at [526, 428] on button "Je continue" at bounding box center [523, 493] width 90 height 39
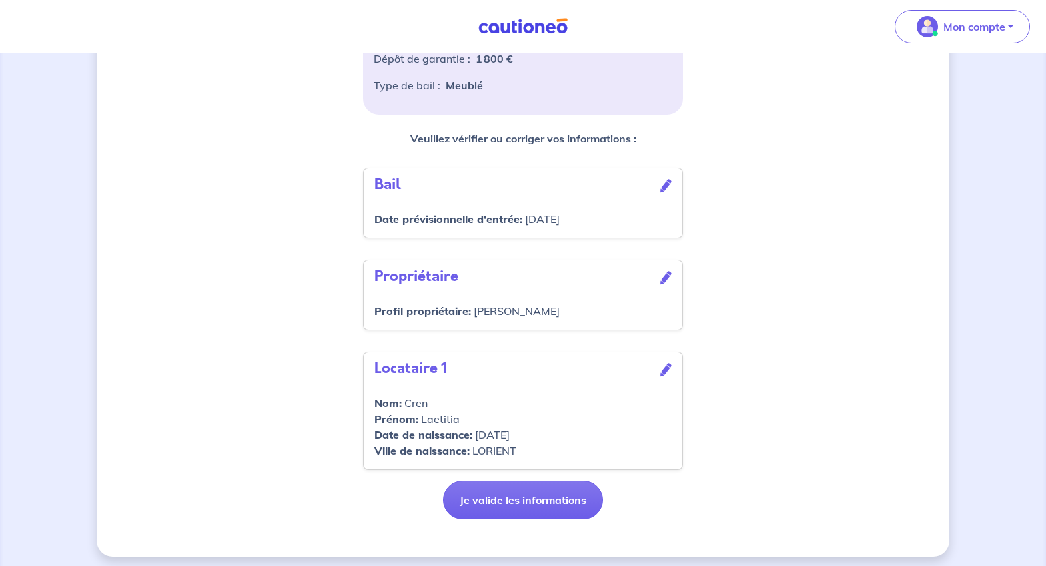
scroll to position [340, 0]
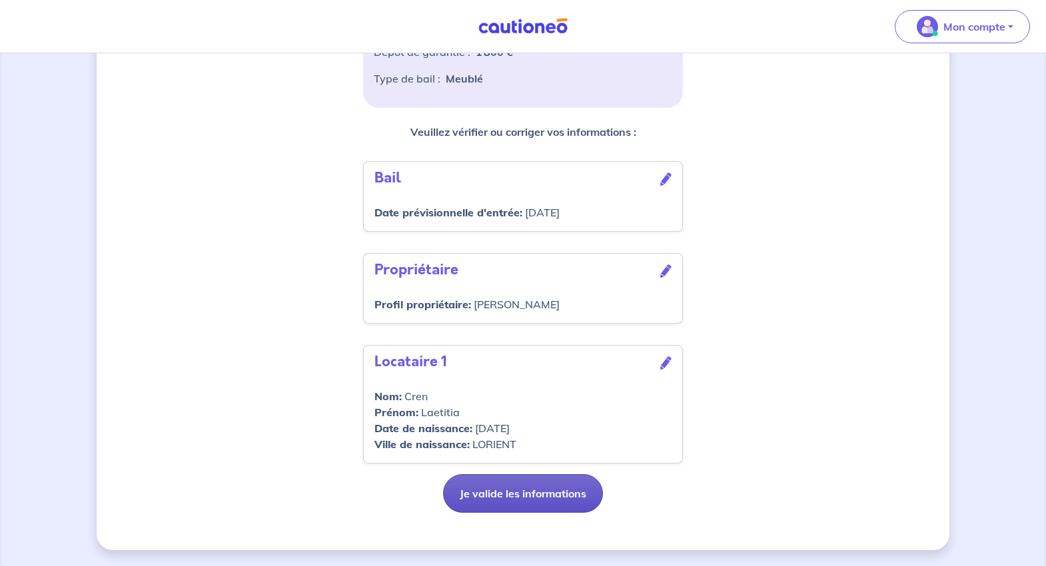
click at [535, 428] on button "Je valide les informations" at bounding box center [523, 493] width 160 height 39
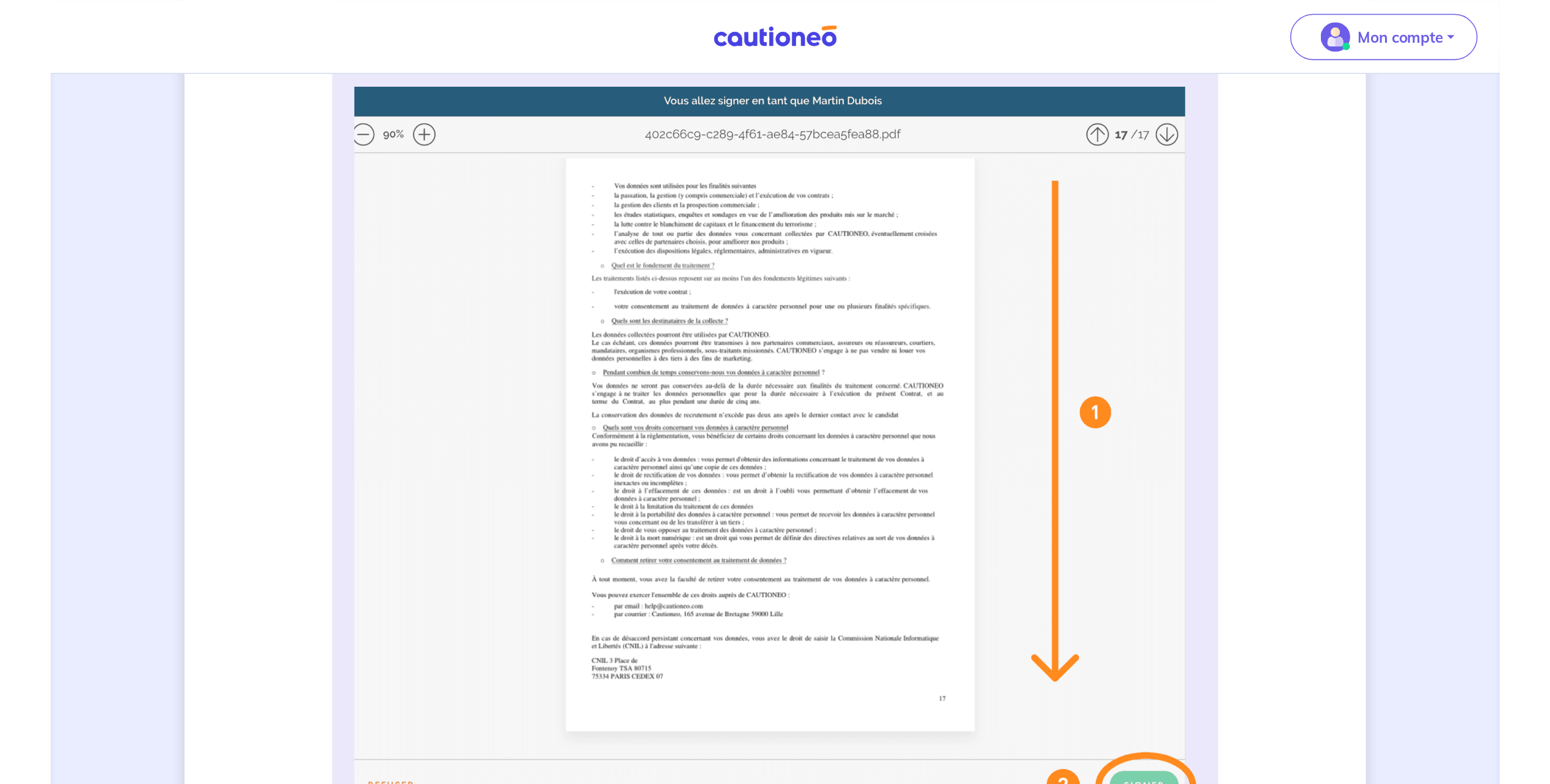
scroll to position [305, 0]
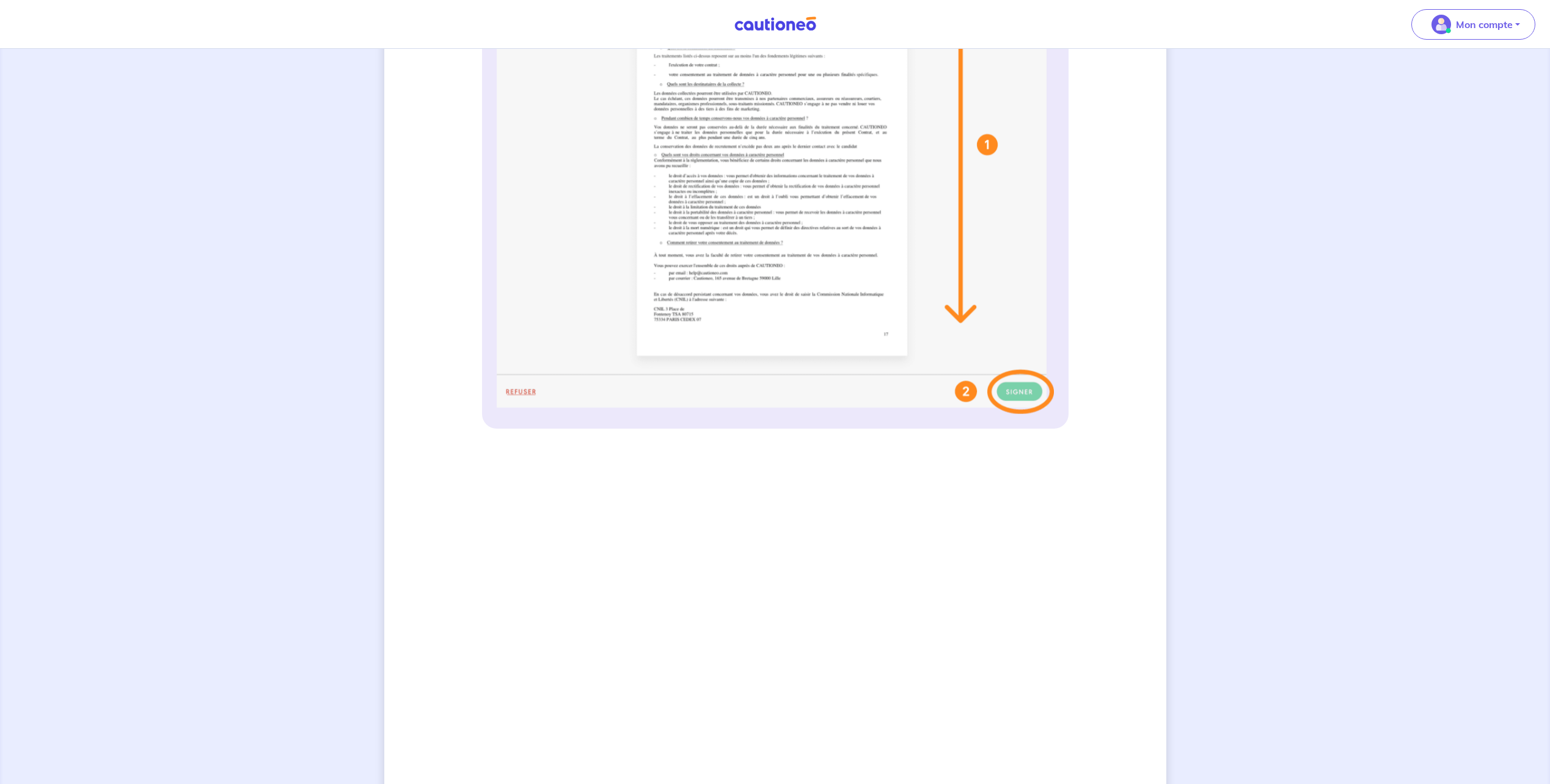
click at [777, 392] on img at bounding box center [775, 171] width 557 height 485
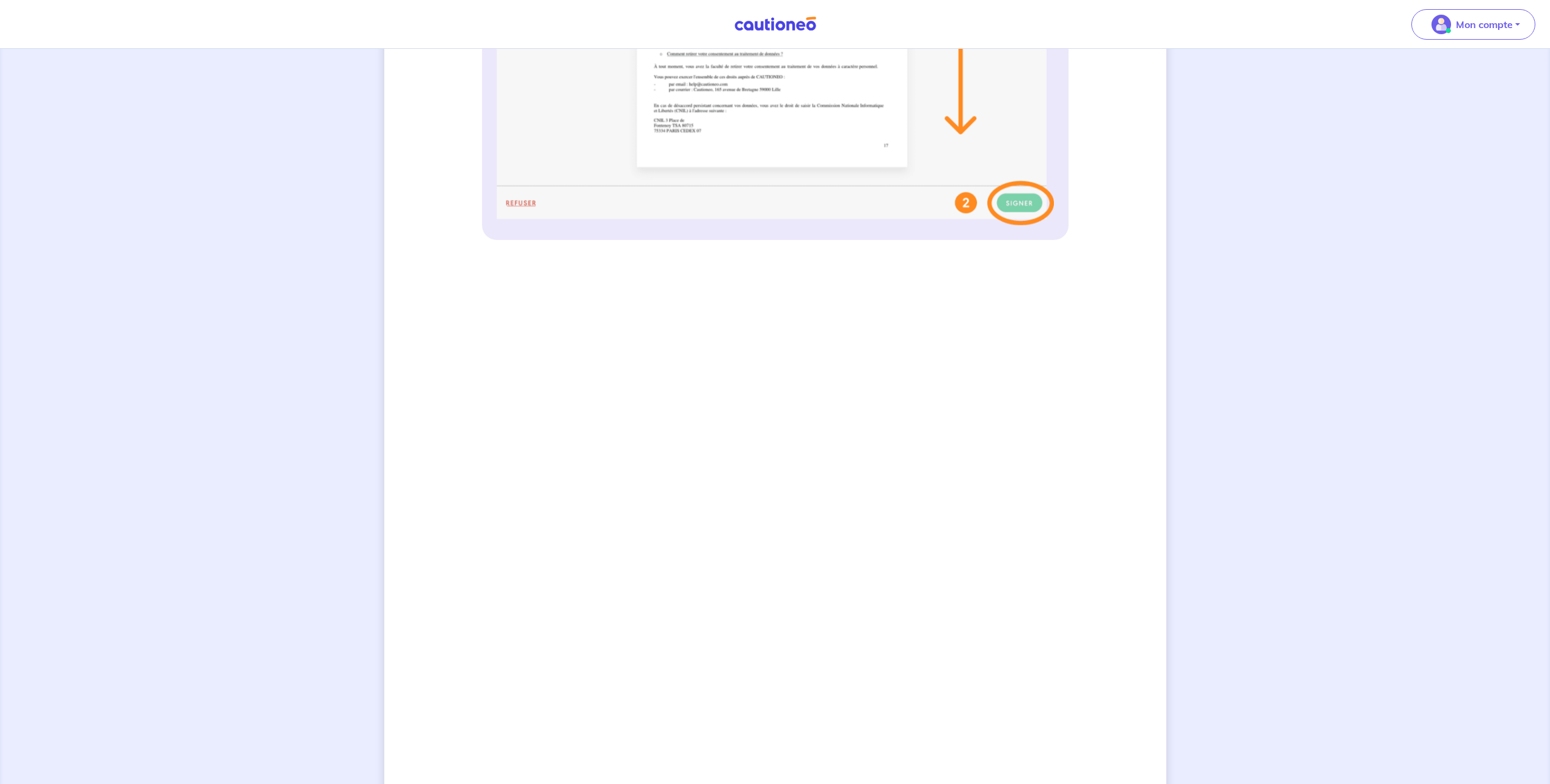
scroll to position [745, 0]
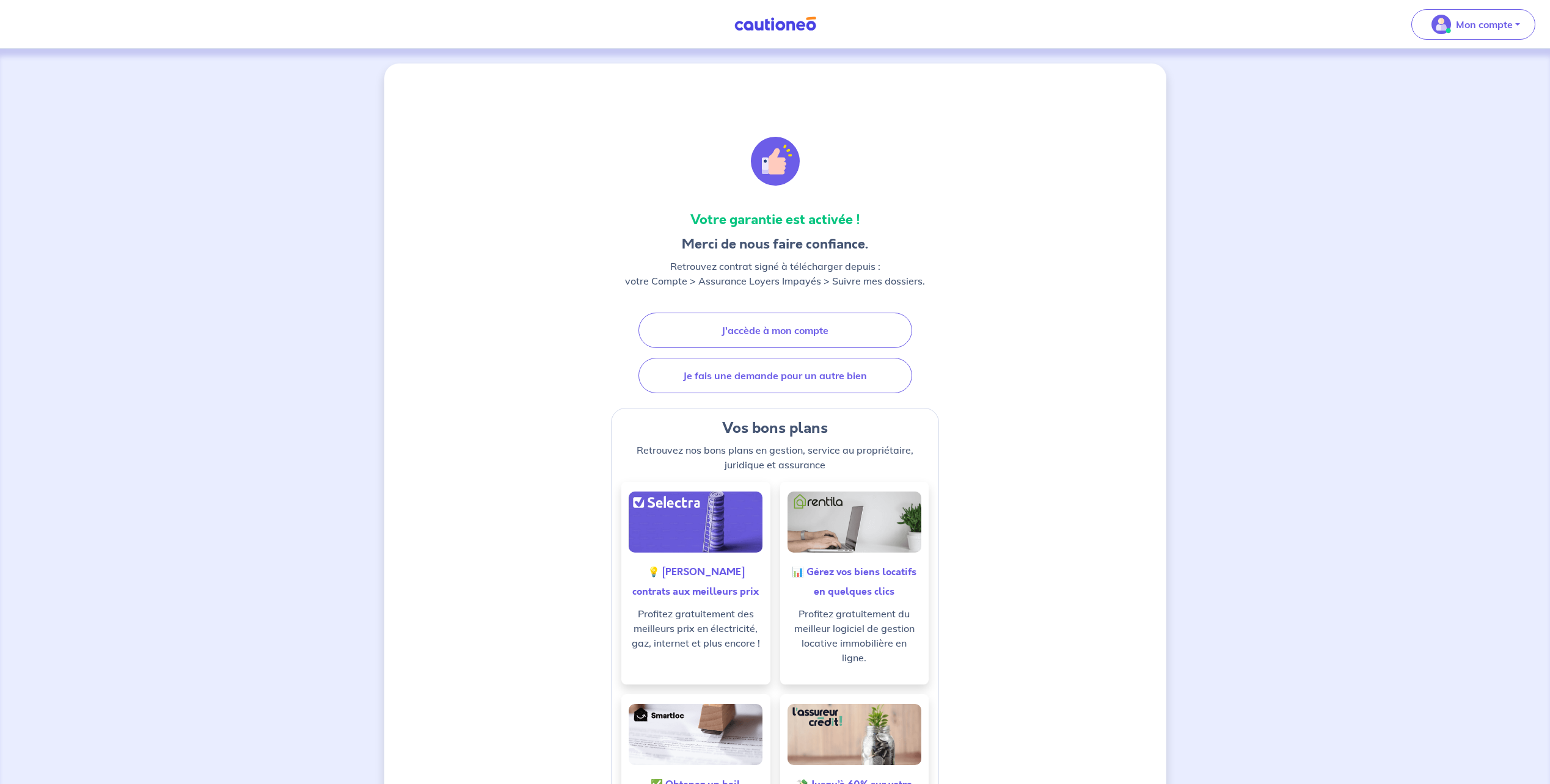
click at [577, 392] on div "Votre garantie est activée ! Merci de nous faire confiance. Retrouvez contrat s…" at bounding box center [775, 571] width 586 height 957
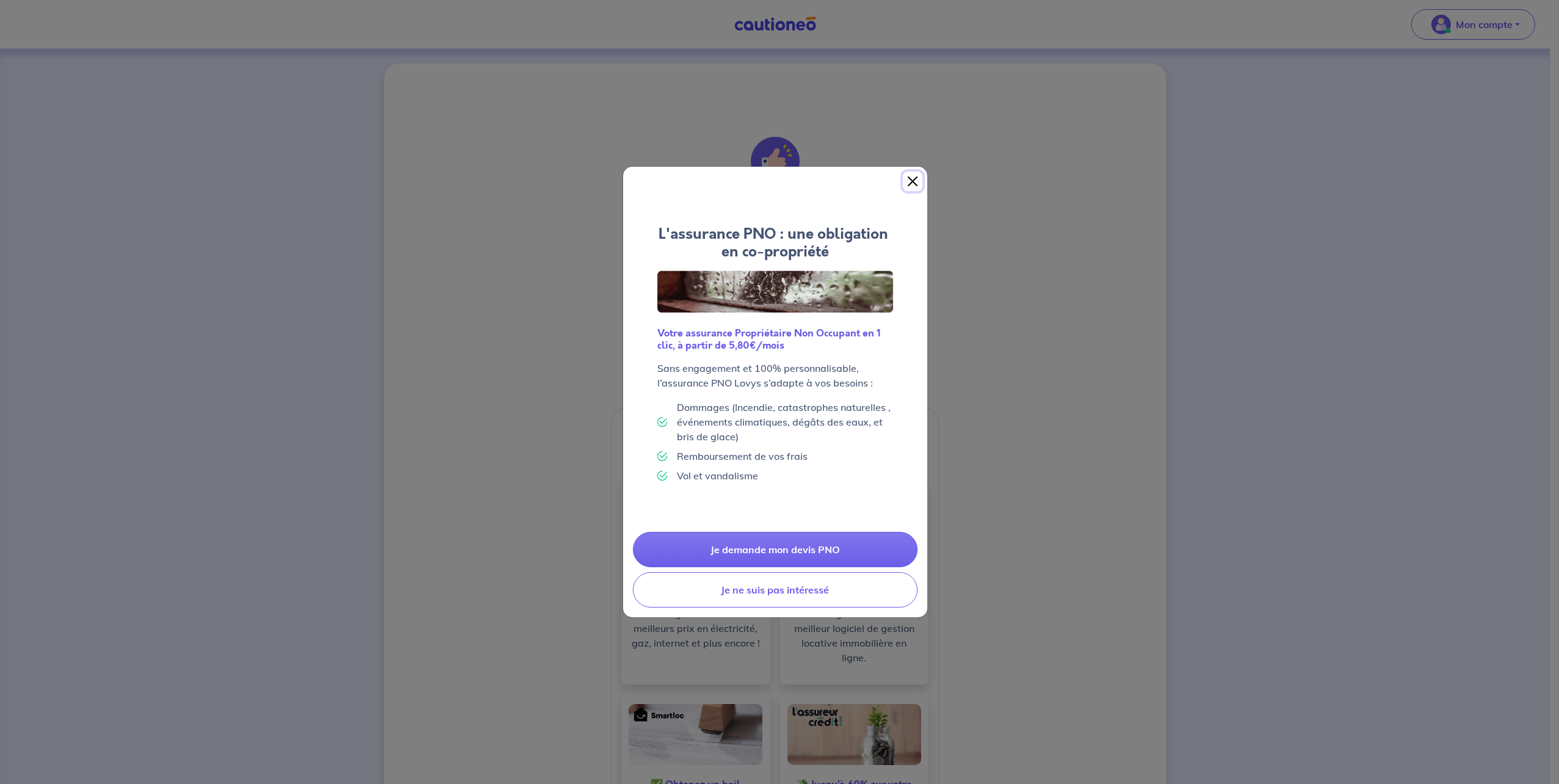
click at [777, 183] on button "Close" at bounding box center [912, 181] width 19 height 19
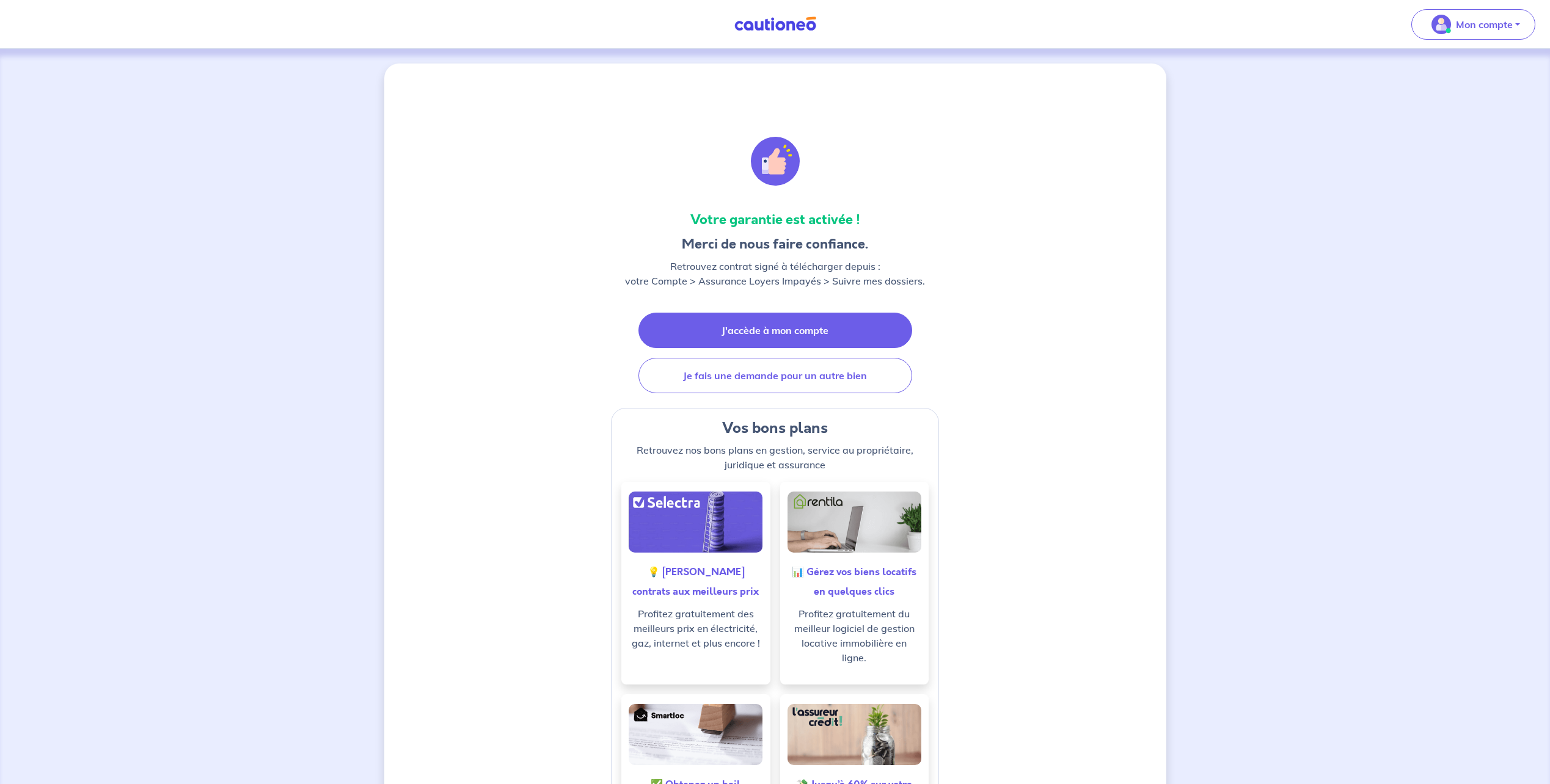
click at [777, 331] on link "J'accède à mon compte" at bounding box center [775, 330] width 273 height 36
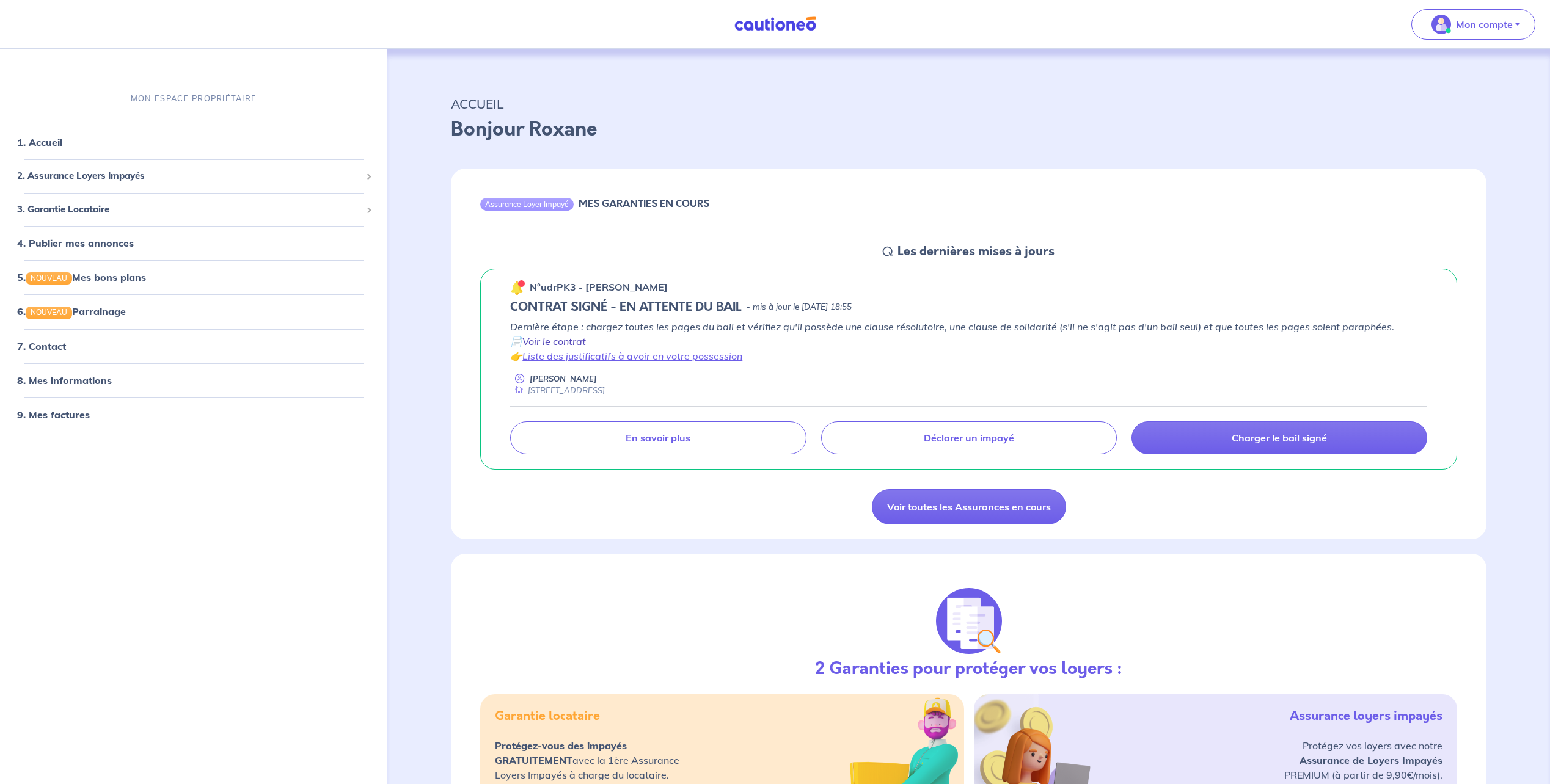
click at [548, 343] on link "Voir le contrat" at bounding box center [553, 341] width 63 height 12
click at [777, 392] on link "Déclarer un impayé" at bounding box center [969, 438] width 295 height 33
click at [122, 207] on span "3. Garantie Locataire" at bounding box center [189, 209] width 344 height 14
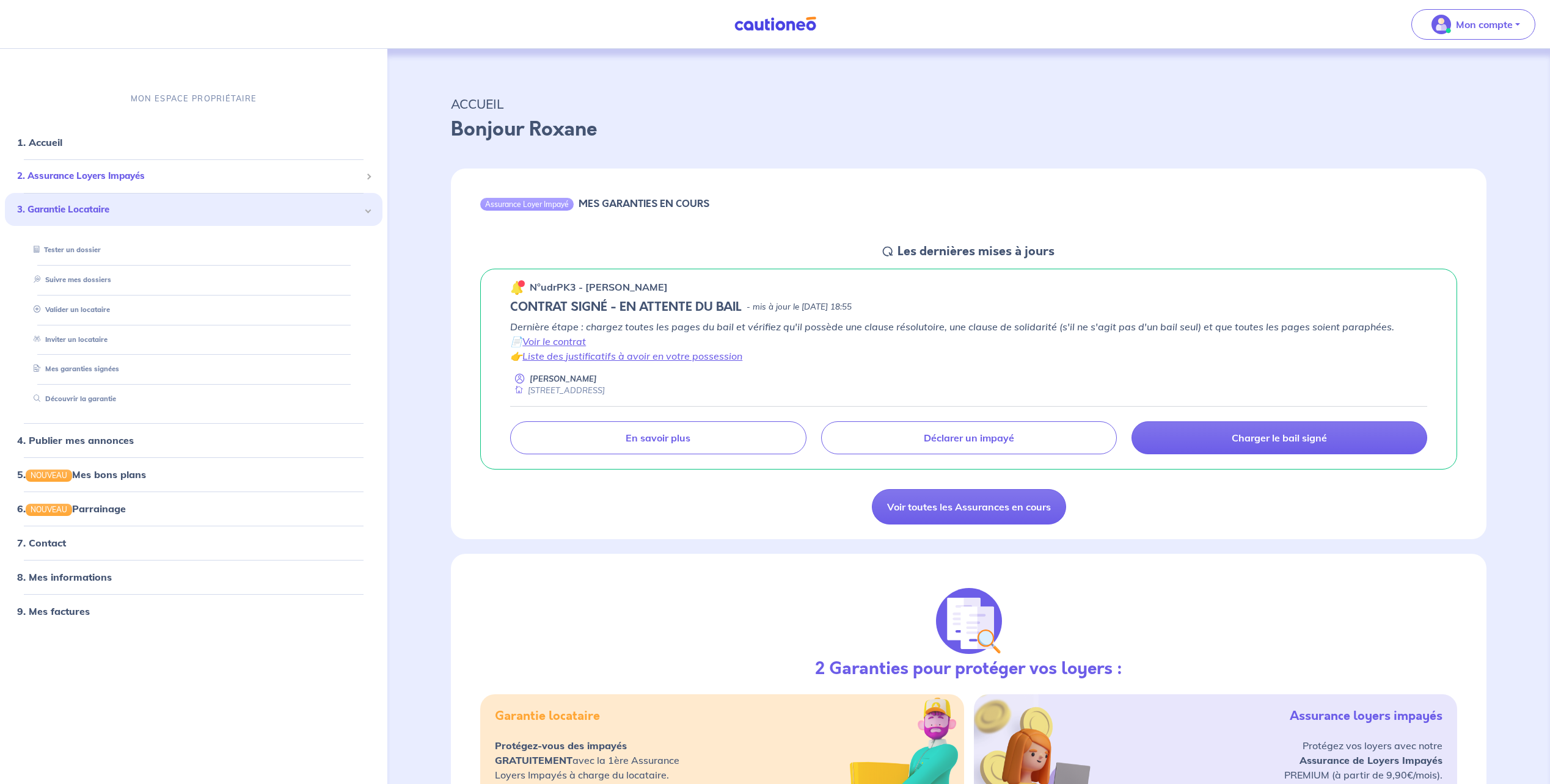
click at [123, 178] on span "2. Assurance Loyers Impayés" at bounding box center [189, 176] width 344 height 14
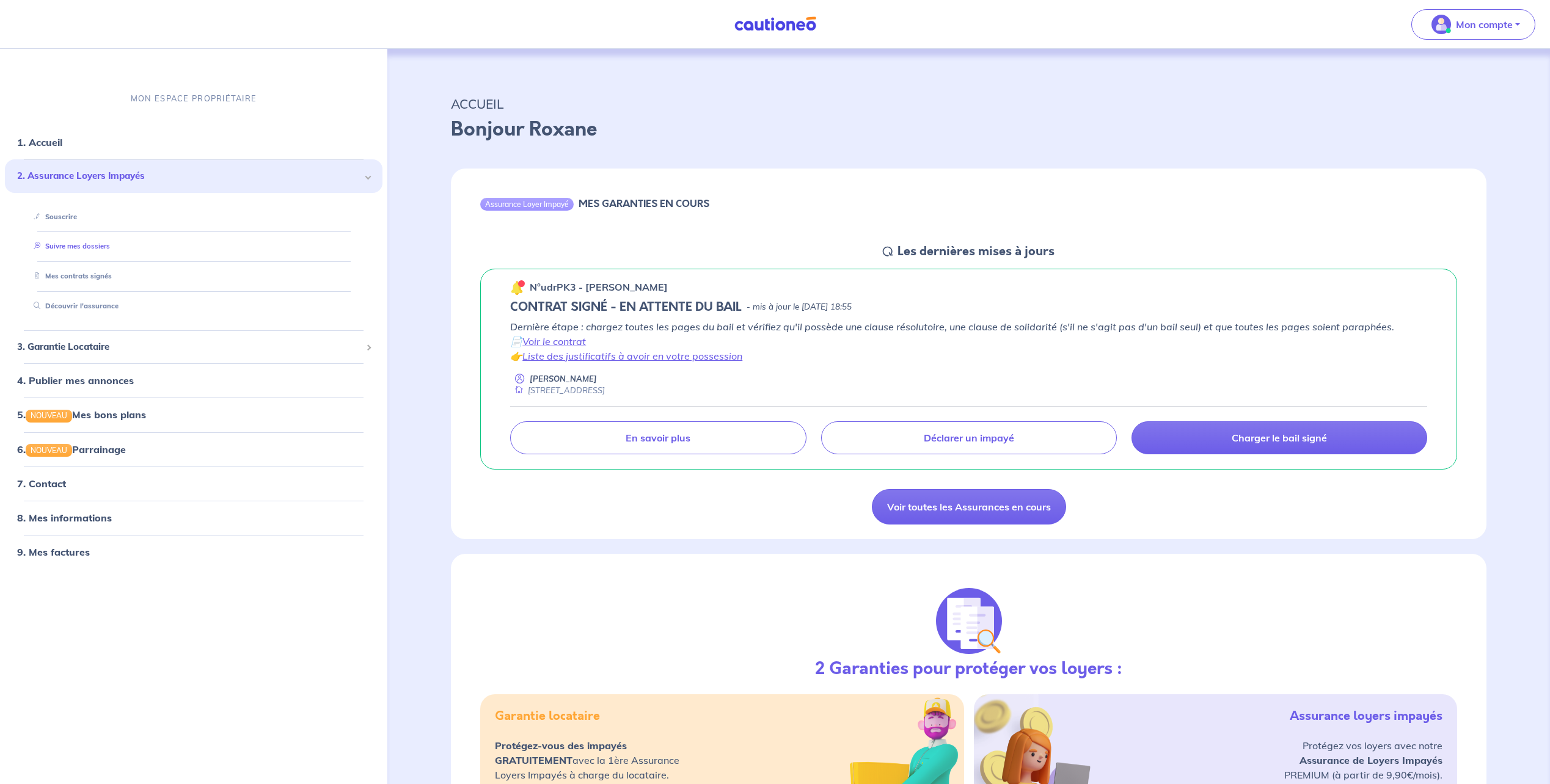
click at [105, 248] on link "Suivre mes dossiers" at bounding box center [69, 246] width 82 height 8
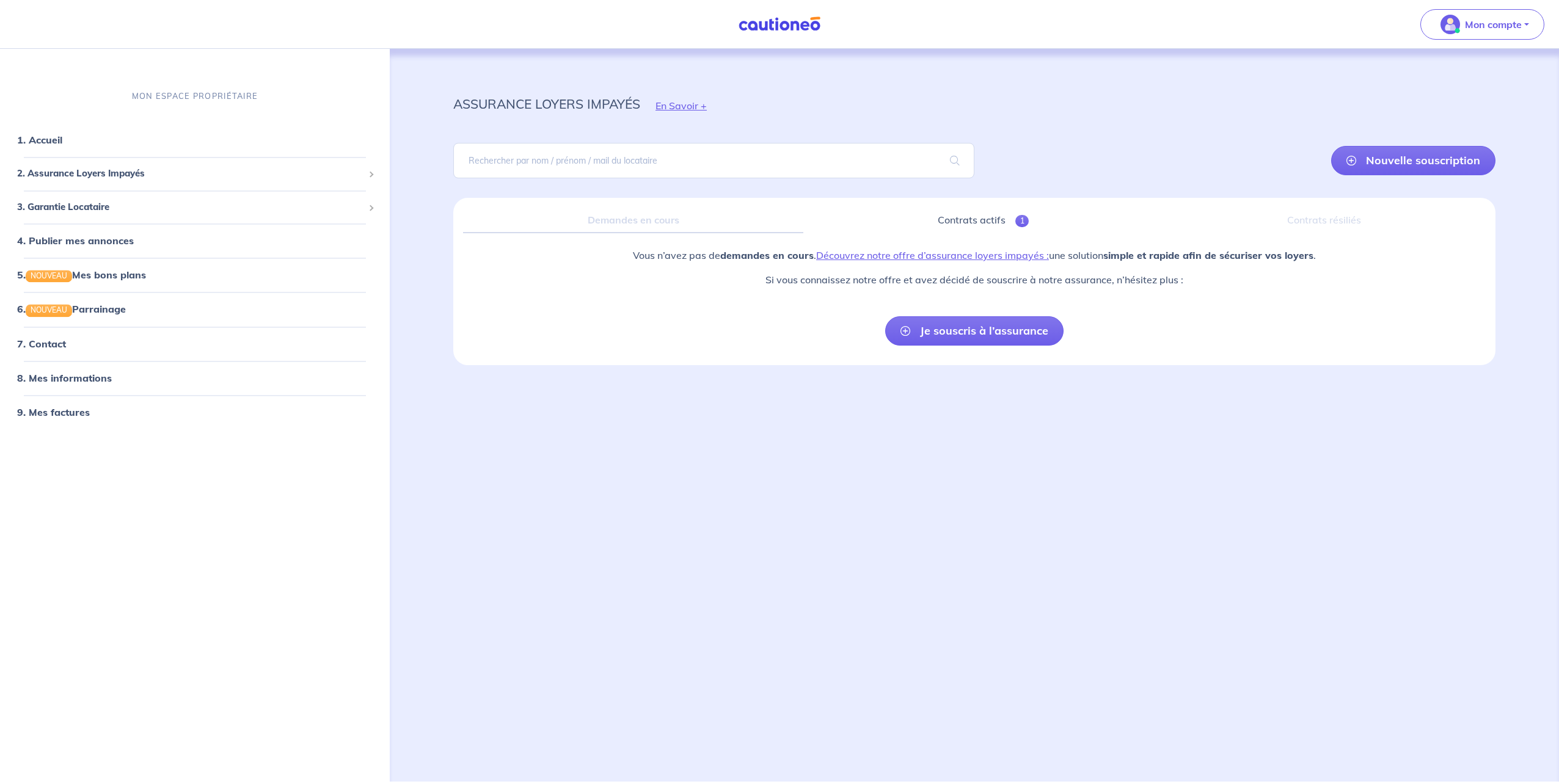
click at [687, 291] on div "Vous n’avez pas de demandes en cours . Découvrez notre offre d’assurance loyers…" at bounding box center [974, 271] width 683 height 49
click at [130, 245] on link "4. Publier mes annonces" at bounding box center [73, 240] width 113 height 12
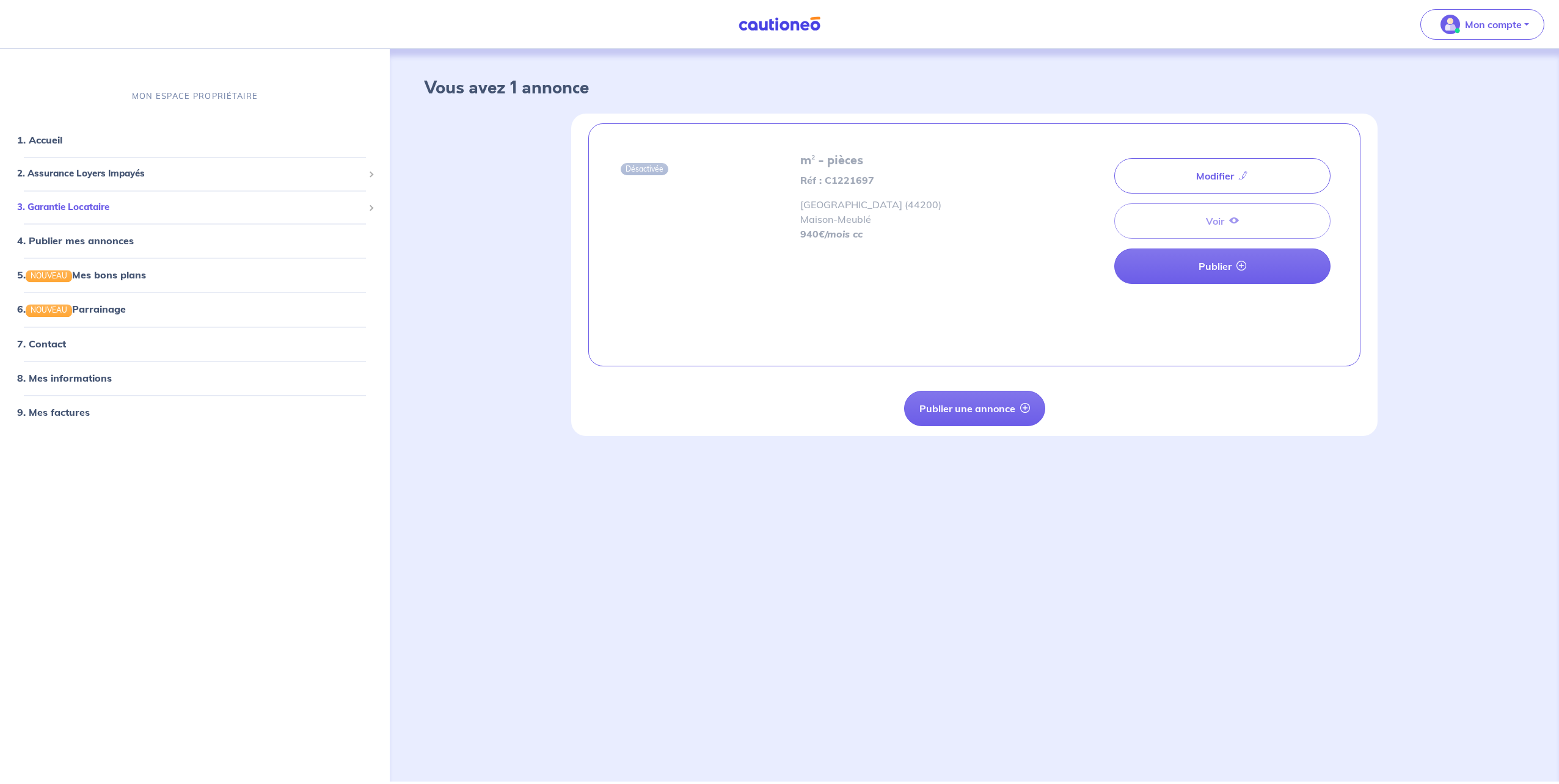
click at [159, 209] on span "3. Garantie Locataire" at bounding box center [191, 206] width 347 height 14
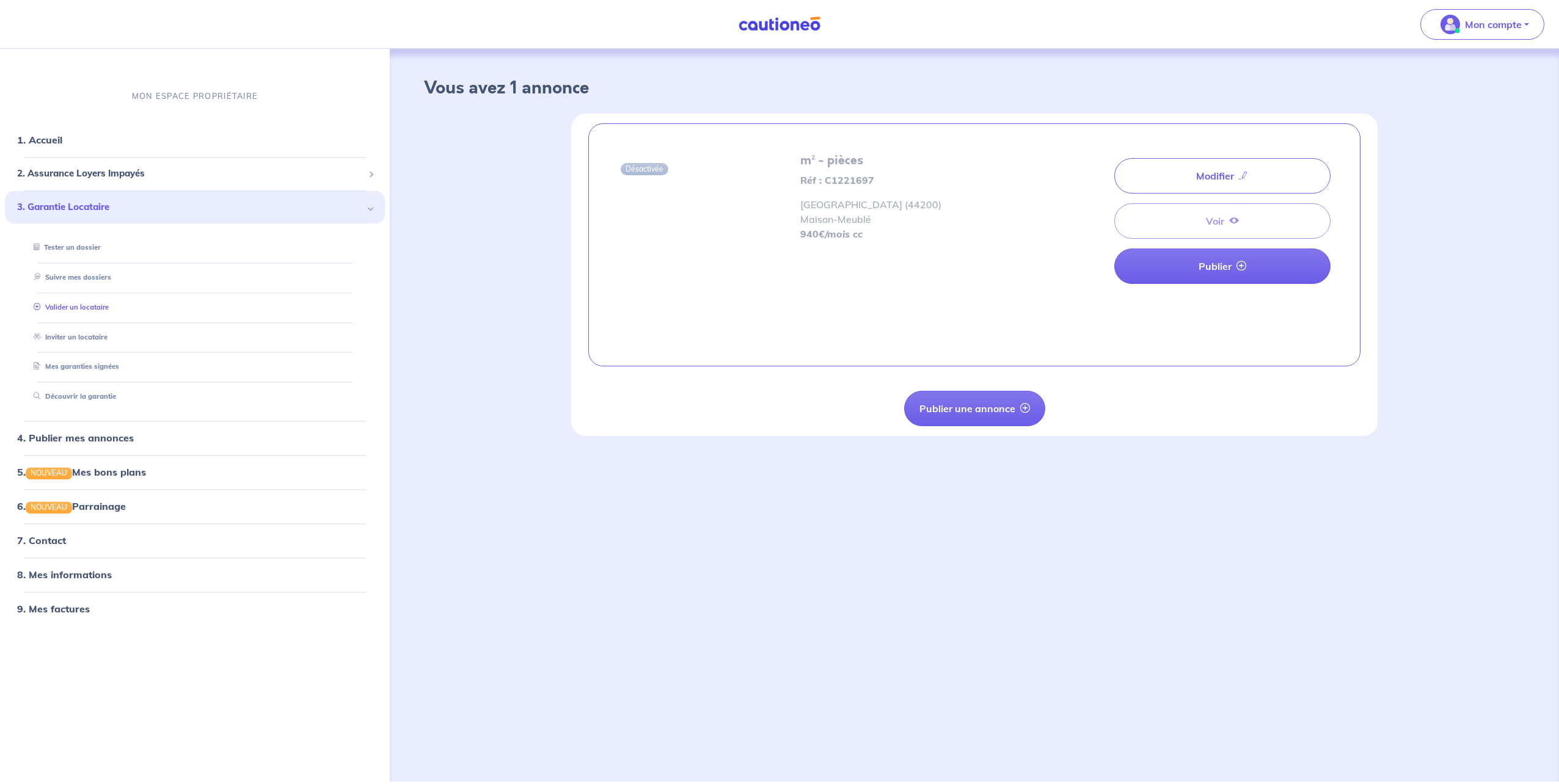
click at [109, 312] on link "Valider un locataire" at bounding box center [68, 306] width 80 height 8
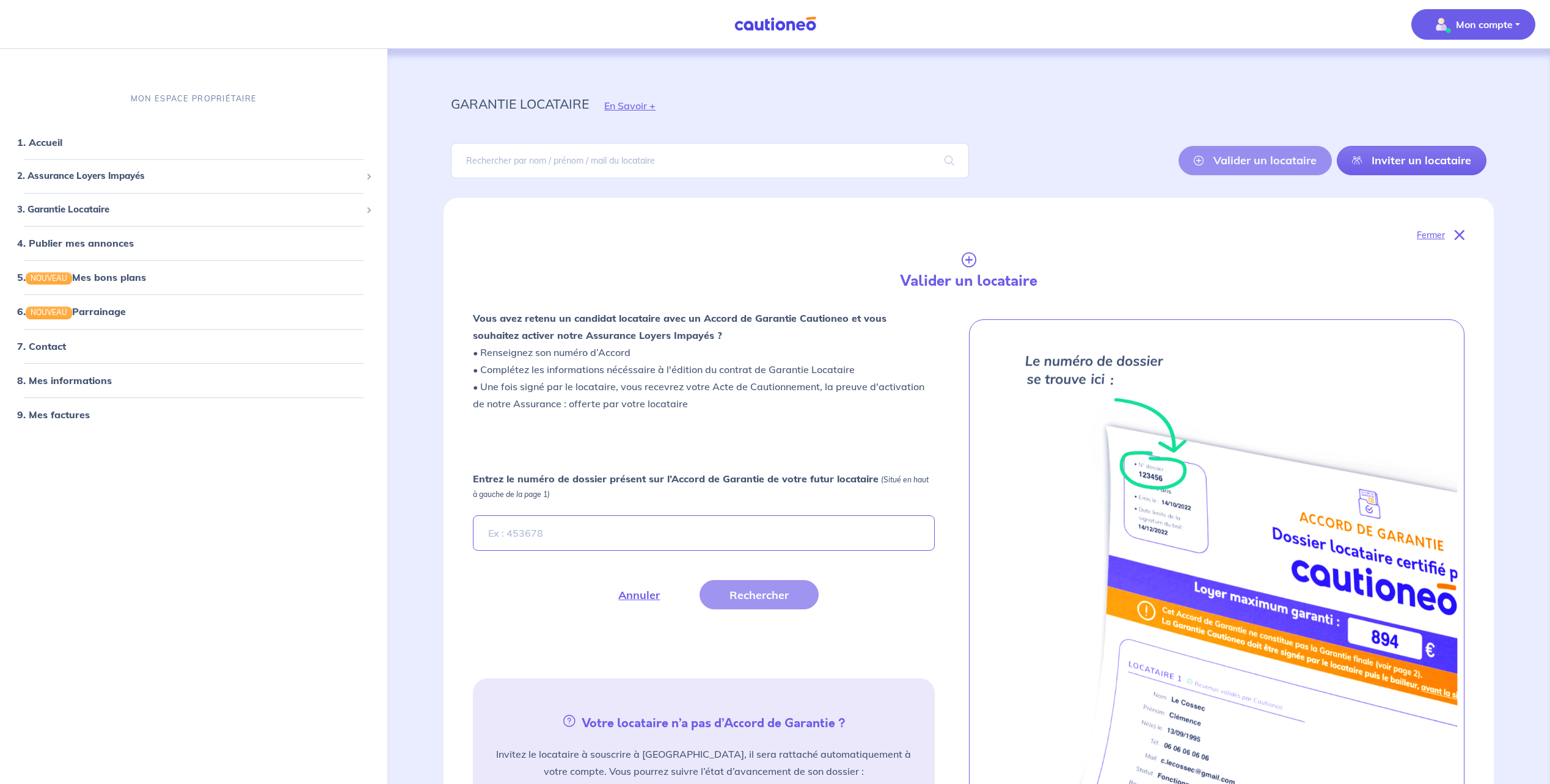
click at [777, 28] on p "Mon compte" at bounding box center [1484, 25] width 57 height 15
click at [777, 80] on link "Mes informations" at bounding box center [1460, 75] width 98 height 19
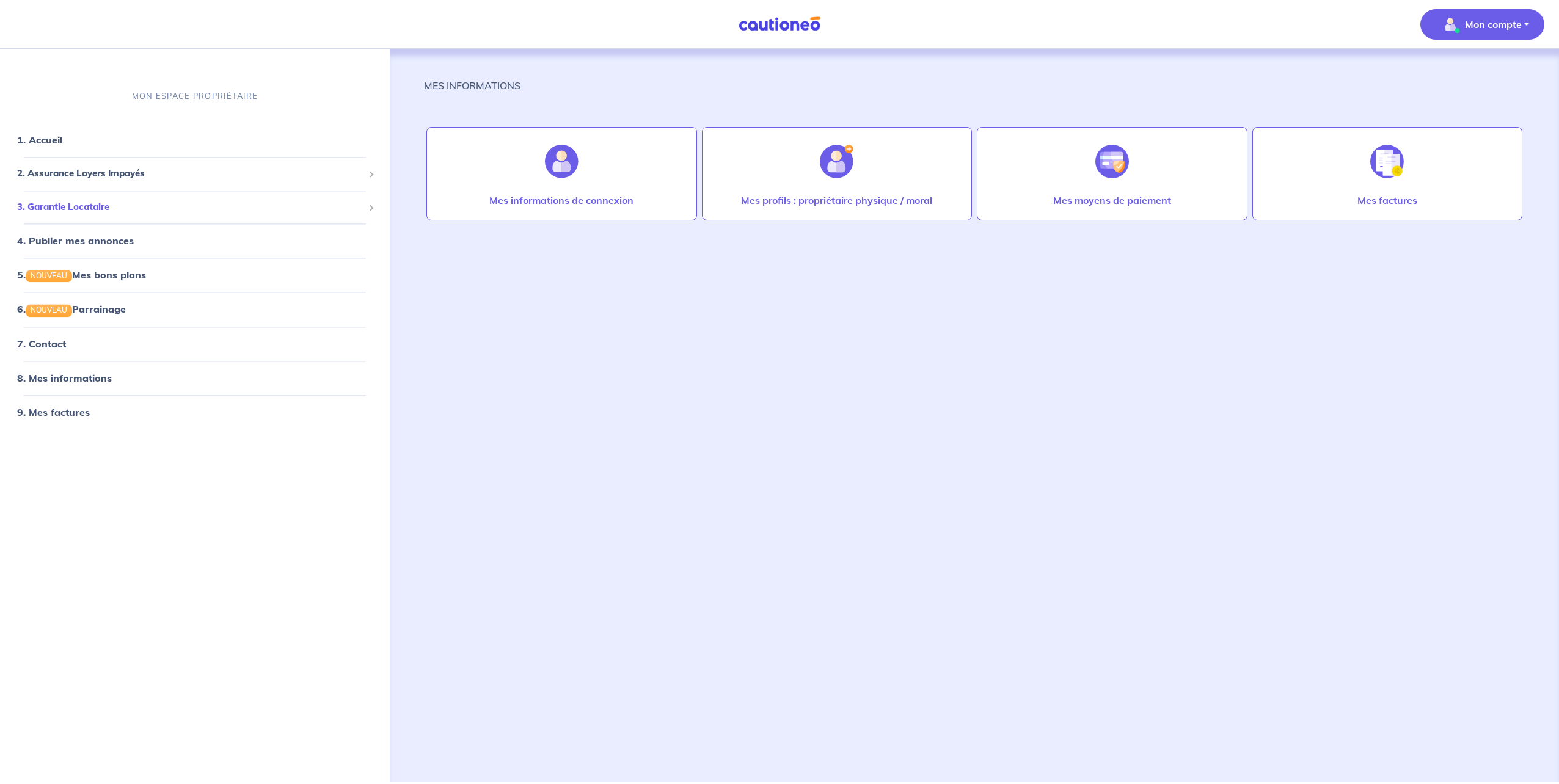
click at [135, 215] on div "3. Garantie Locataire" at bounding box center [194, 207] width 380 height 24
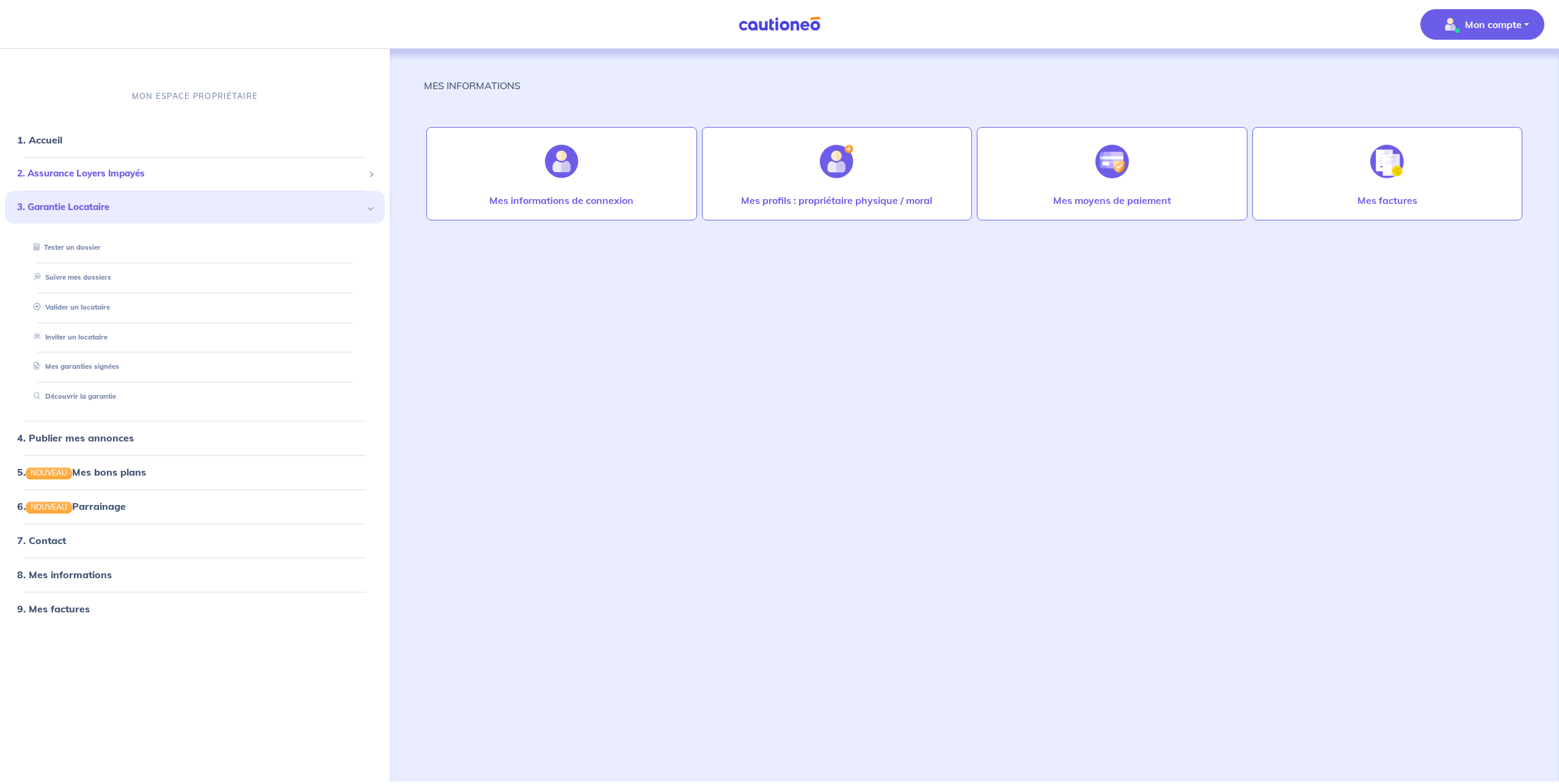
click at [140, 179] on span "2. Assurance Loyers Impayés" at bounding box center [191, 174] width 347 height 14
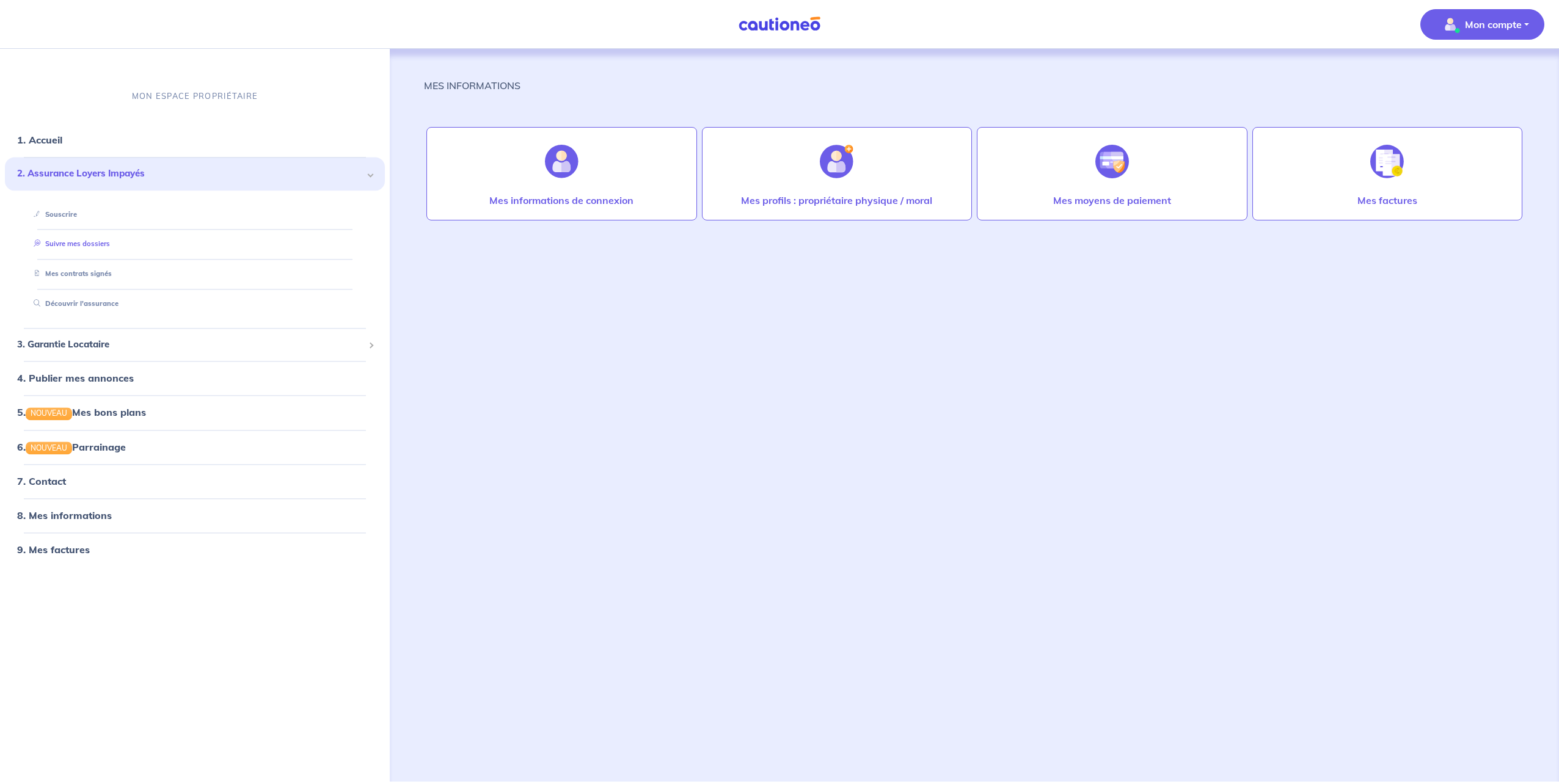
click at [108, 245] on link "Suivre mes dossiers" at bounding box center [69, 244] width 82 height 8
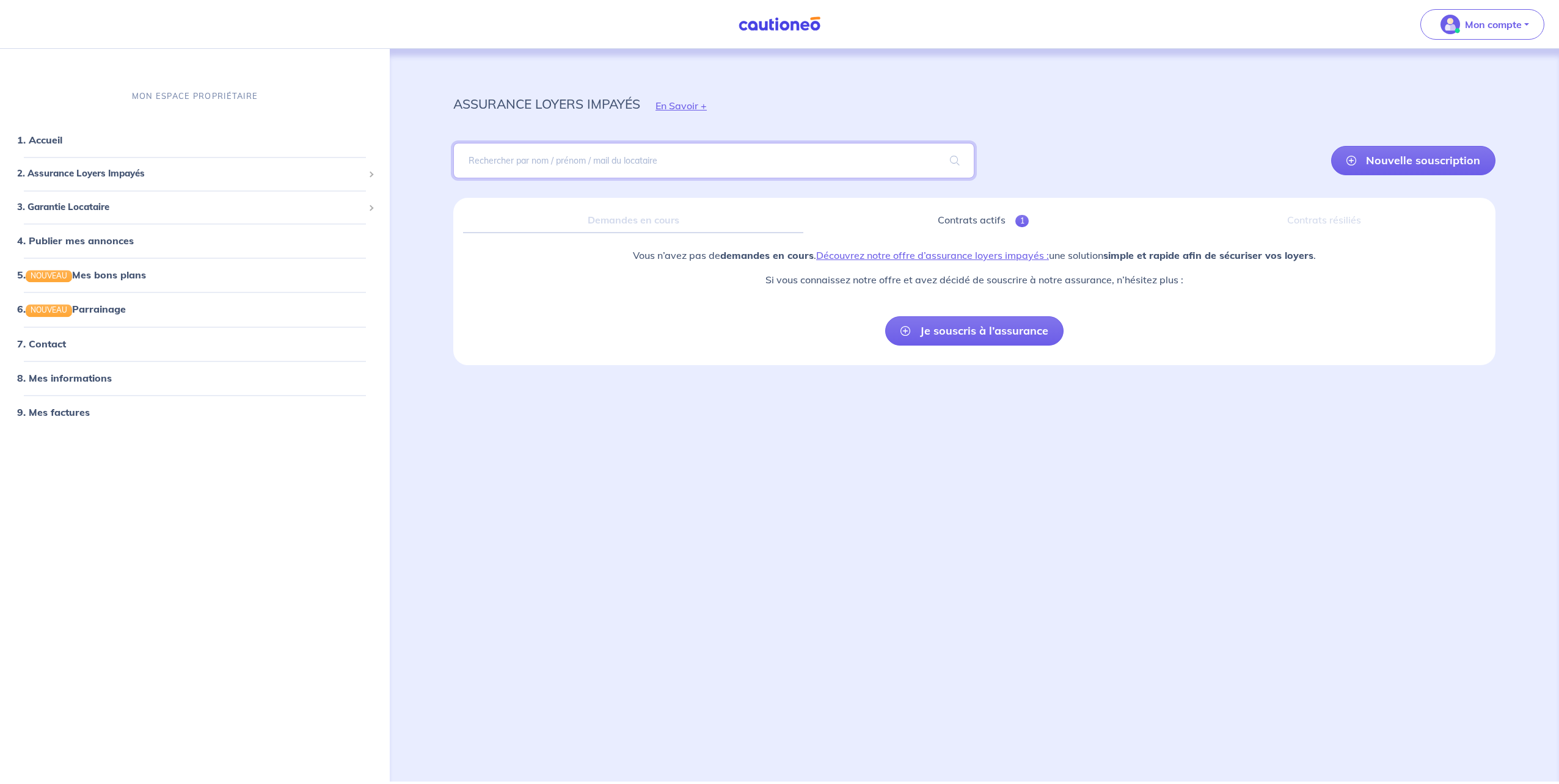
drag, startPoint x: 531, startPoint y: 160, endPoint x: 580, endPoint y: 127, distance: 59.1
click at [532, 160] on input "search" at bounding box center [713, 160] width 521 height 36
click at [131, 219] on li "3. Garantie Locataire Tester un dossier Suivre mes dossiers Valider un locatair…" at bounding box center [194, 207] width 380 height 34
click at [133, 210] on span "3. Garantie Locataire" at bounding box center [191, 206] width 347 height 14
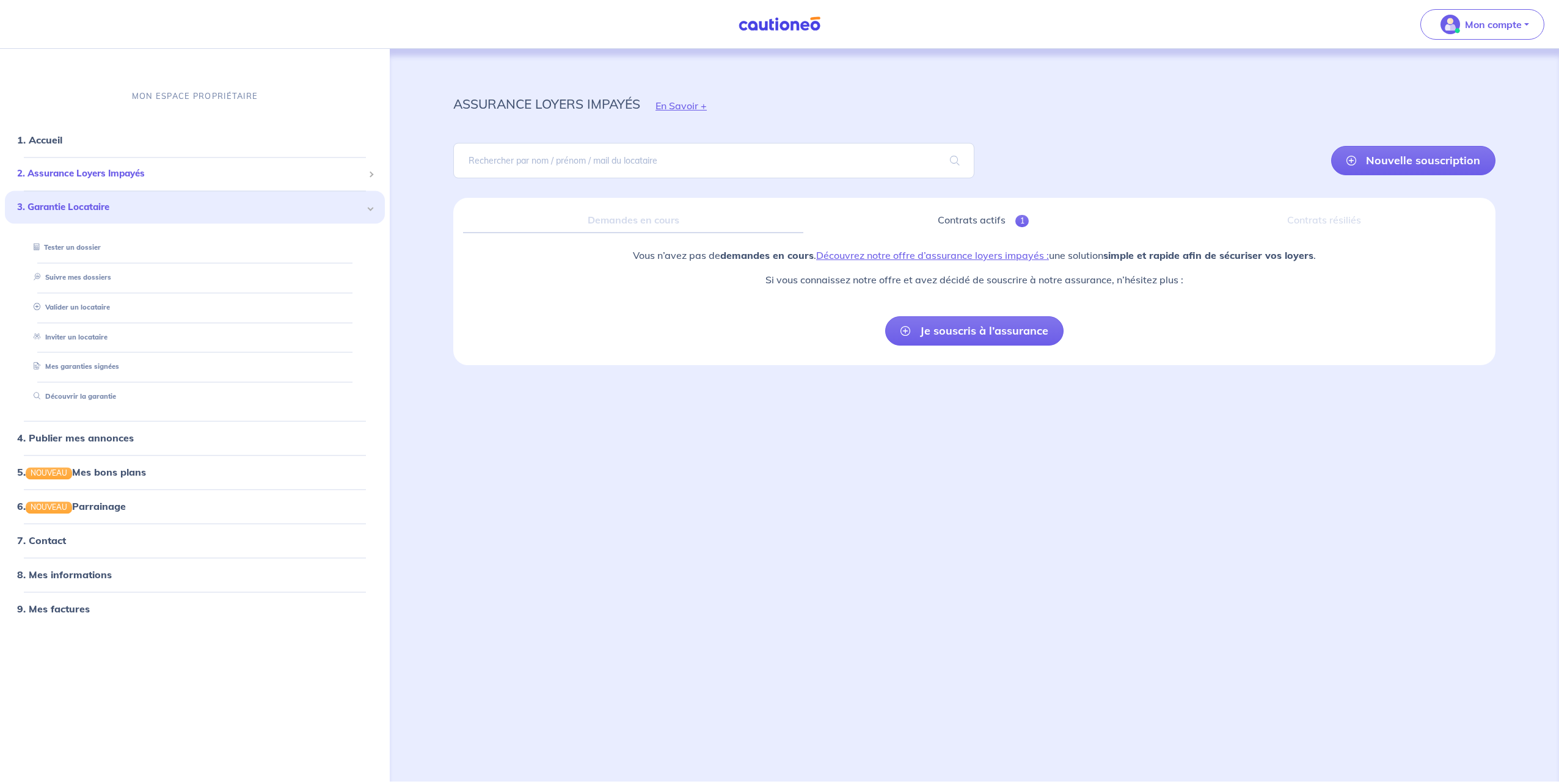
click at [135, 171] on span "2. Assurance Loyers Impayés" at bounding box center [191, 174] width 347 height 14
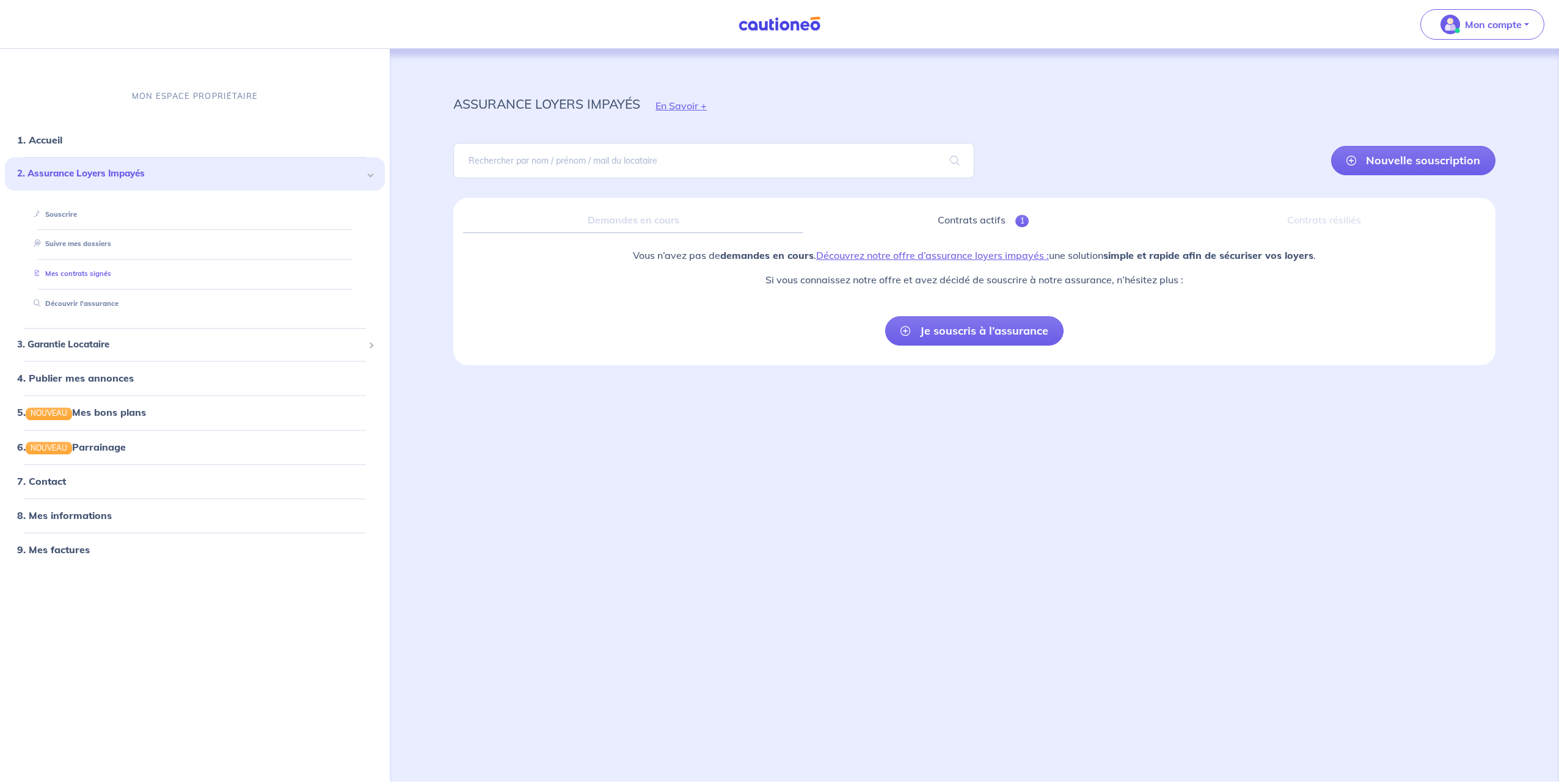
click at [98, 275] on link "Mes contrats signés" at bounding box center [70, 273] width 83 height 8
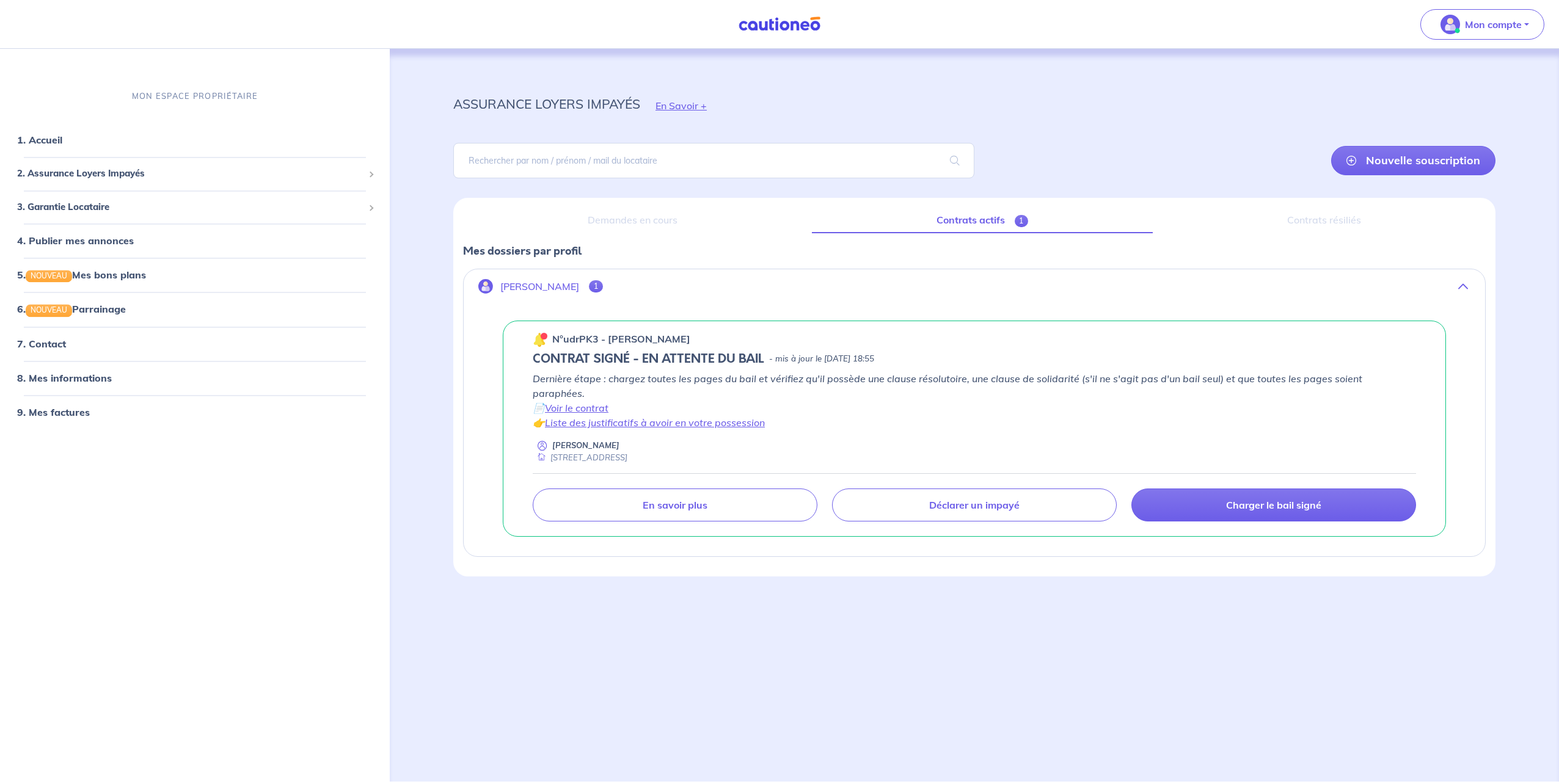
click at [777, 218] on div "Contrats résiliés" at bounding box center [1324, 220] width 323 height 26
click at [777, 224] on link "Contrats actifs 1" at bounding box center [982, 220] width 341 height 26
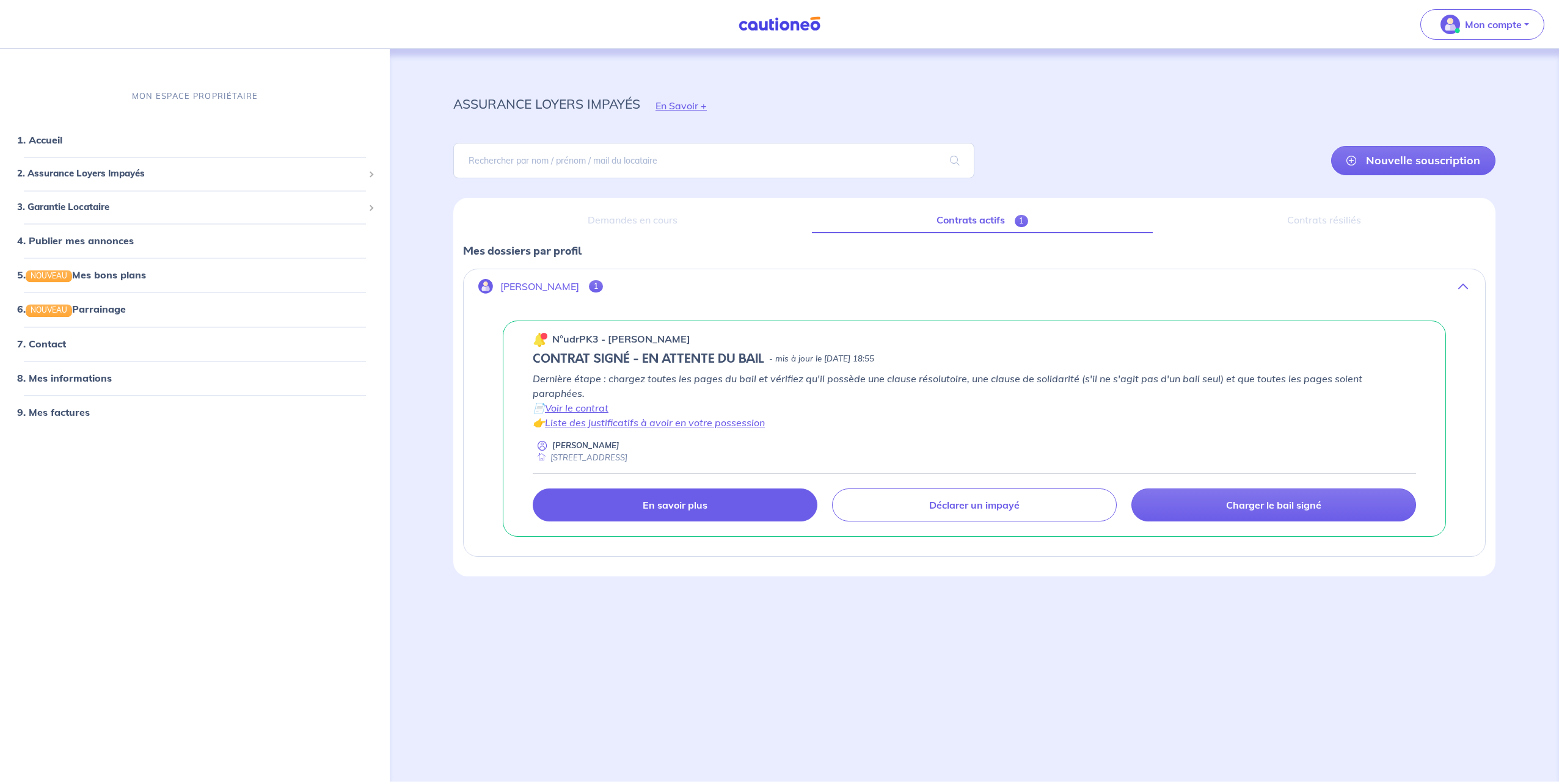
click at [731, 392] on link "En savoir plus" at bounding box center [675, 505] width 284 height 33
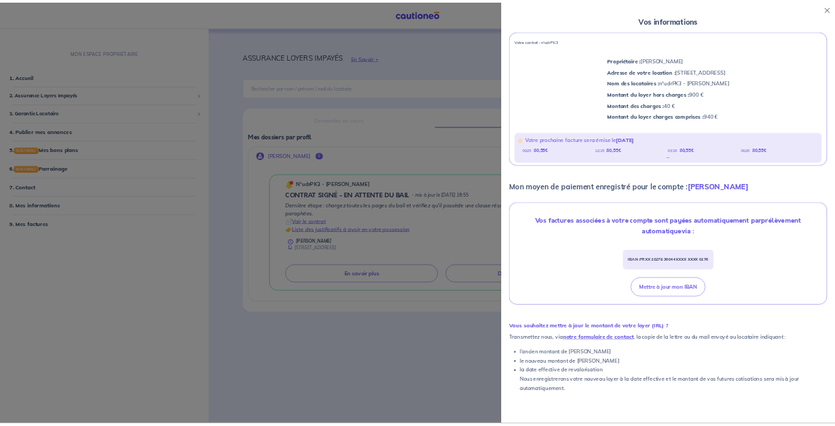
scroll to position [133, 0]
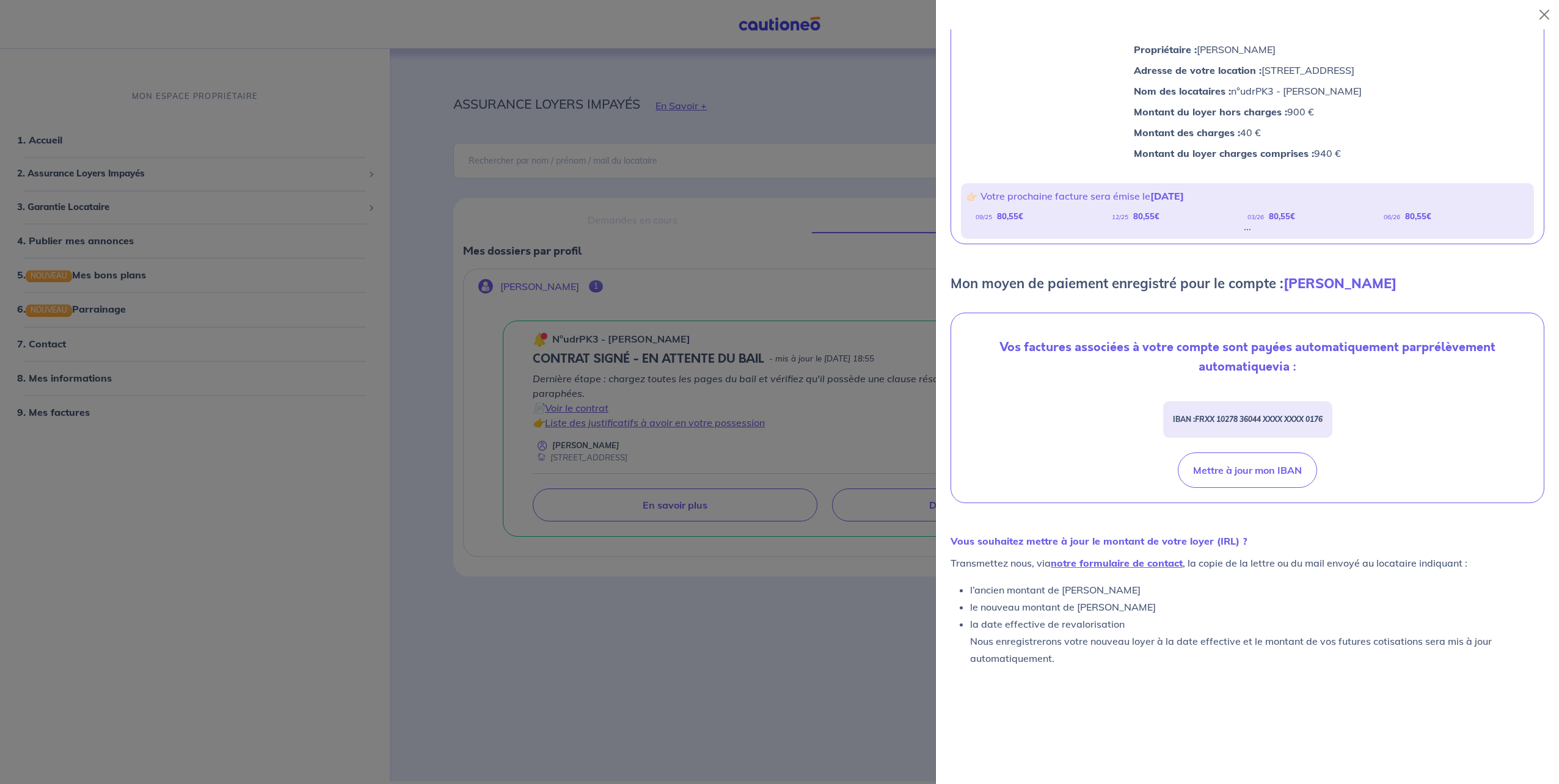
click at [744, 392] on div at bounding box center [780, 392] width 1559 height 784
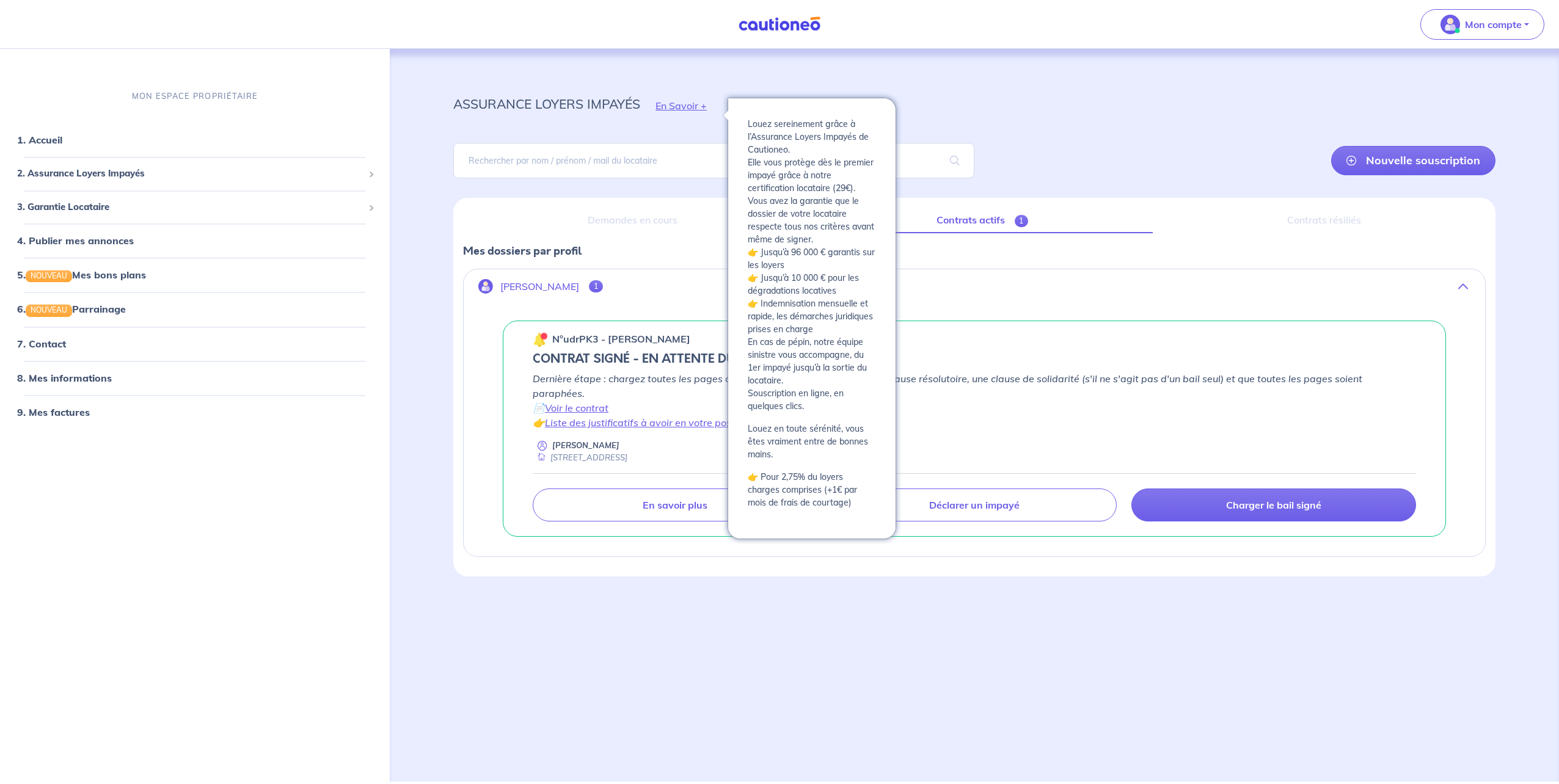
click at [673, 105] on button "En Savoir +" at bounding box center [680, 105] width 82 height 36
